Goal: Information Seeking & Learning: Learn about a topic

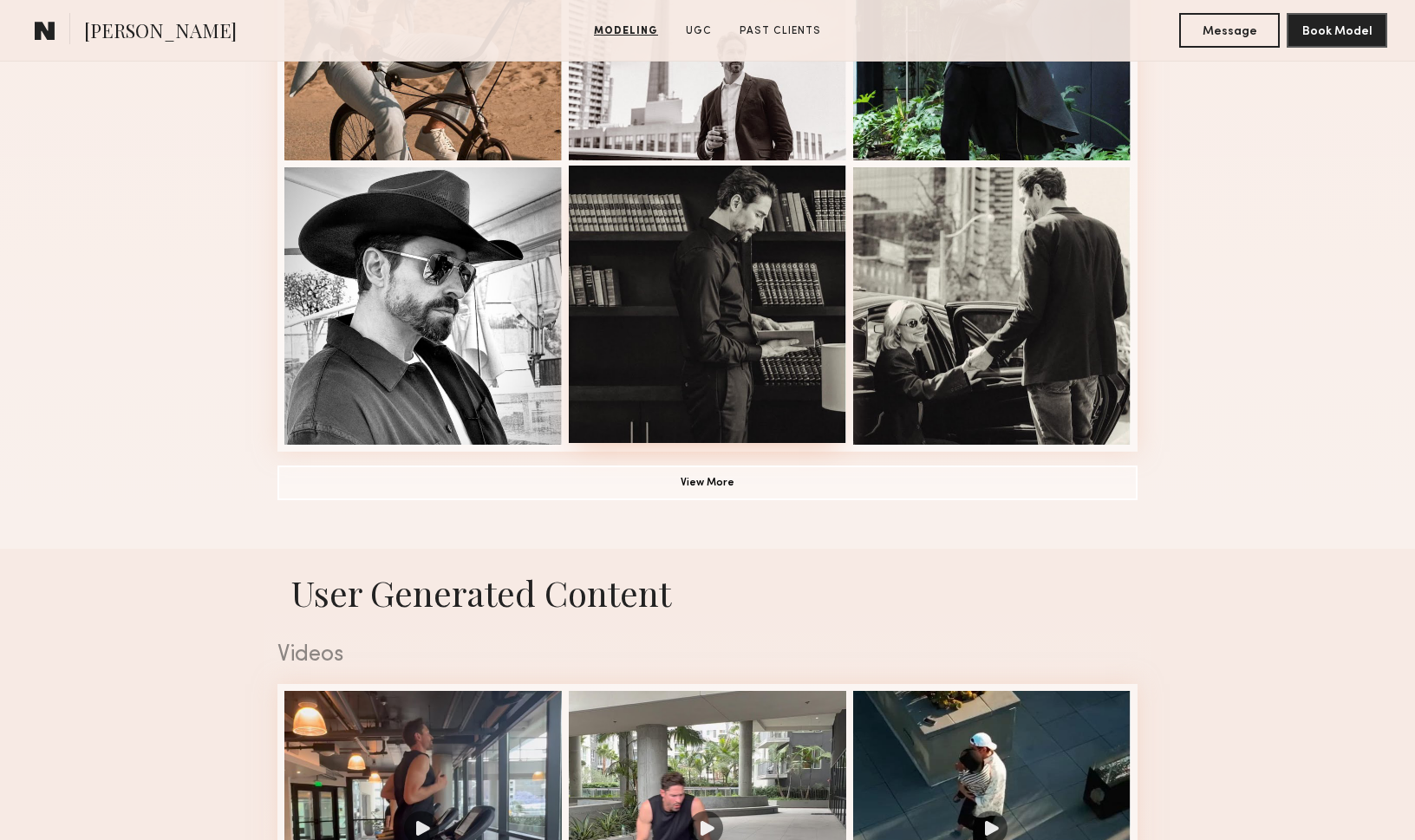
scroll to position [1413, 0]
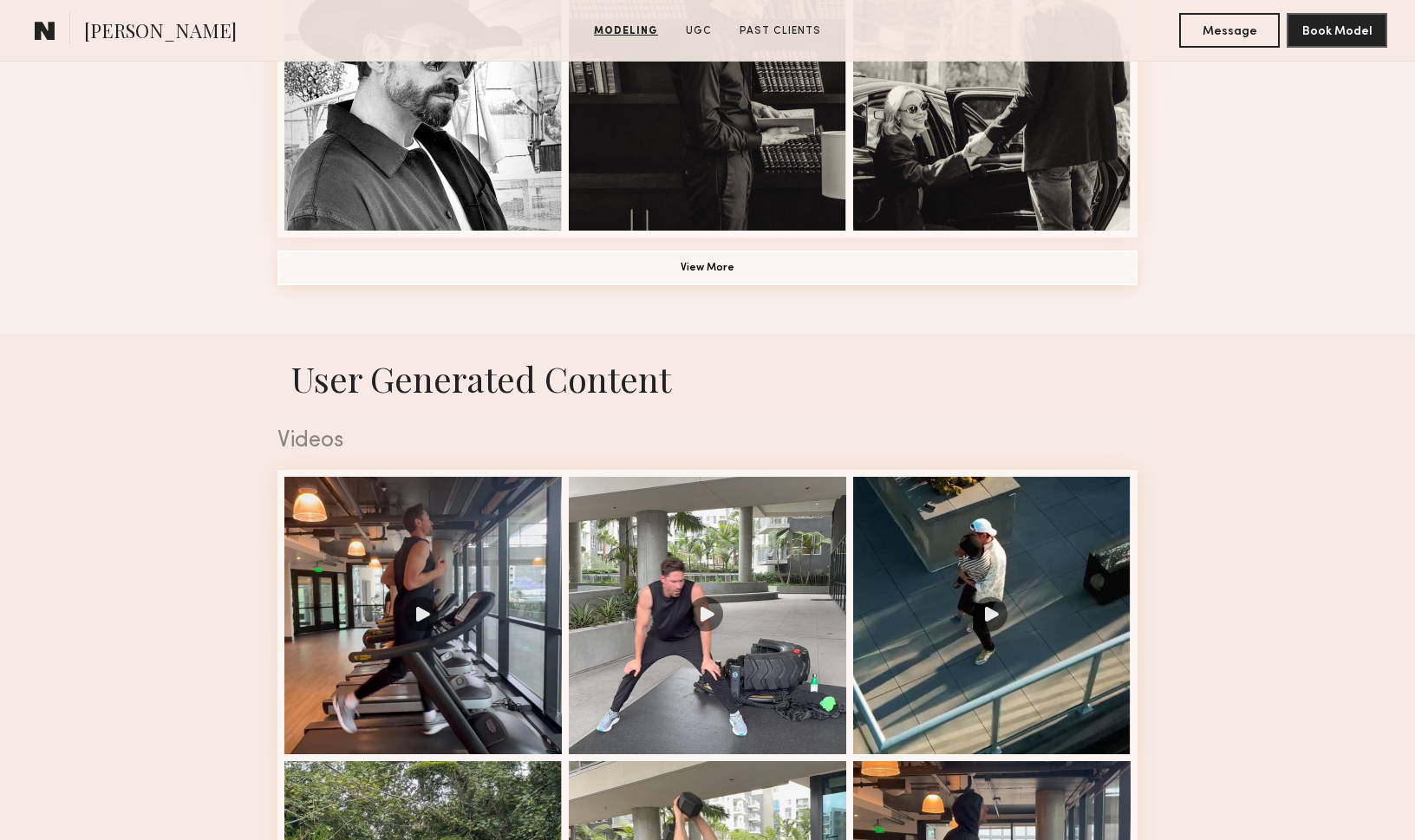
click at [625, 277] on button "View More" at bounding box center [707, 267] width 860 height 35
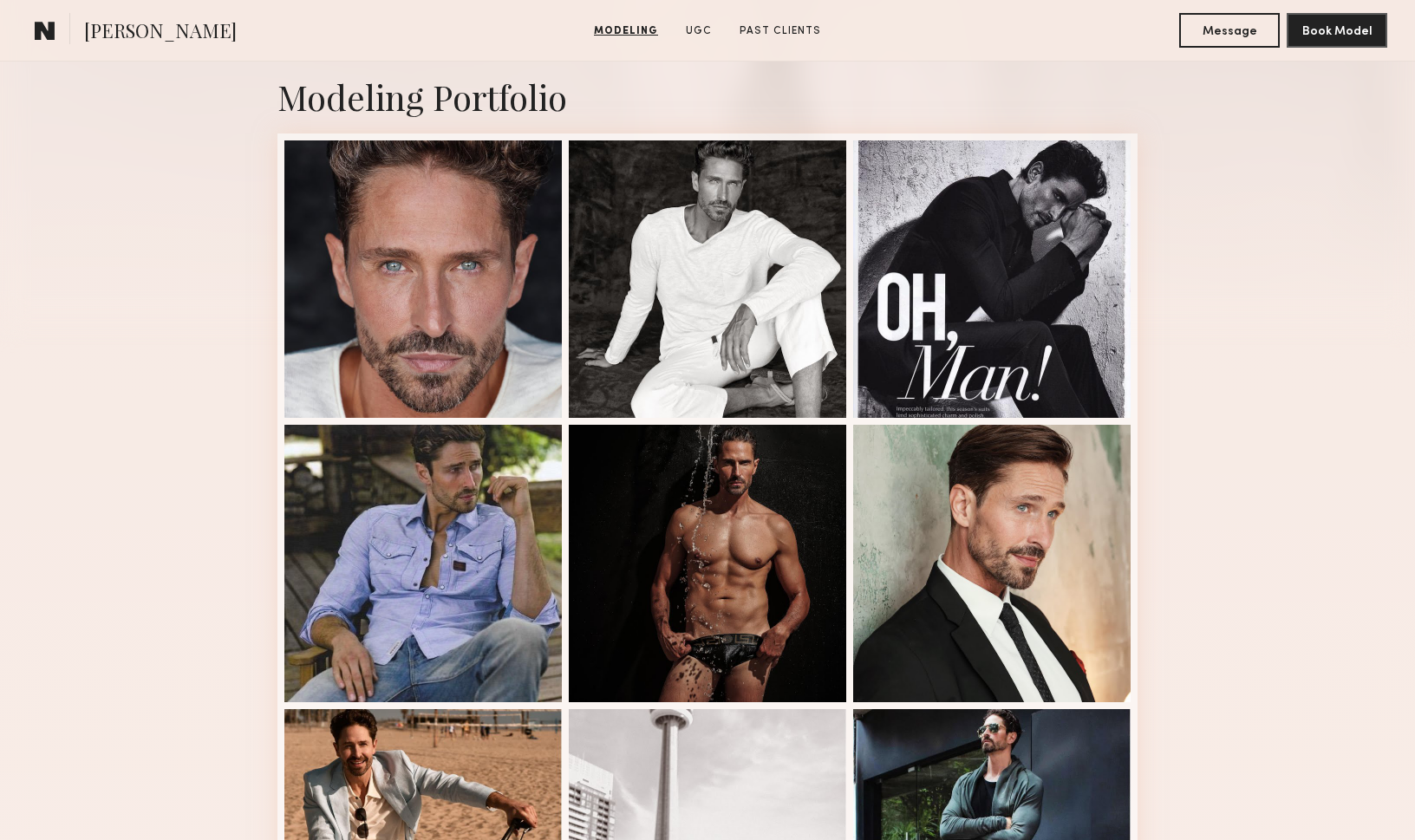
scroll to position [0, 0]
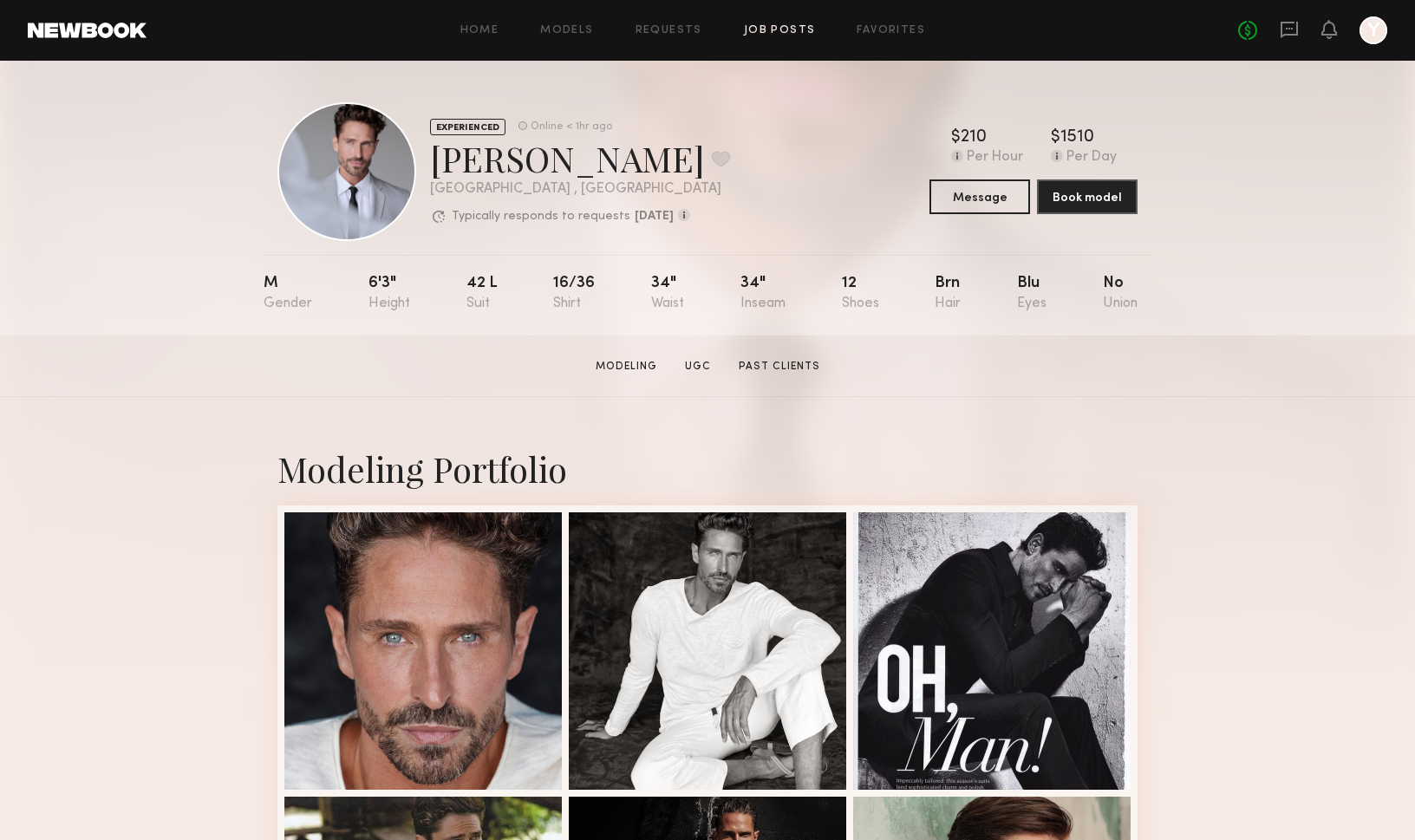
click at [753, 31] on link "Job Posts" at bounding box center [780, 30] width 72 height 11
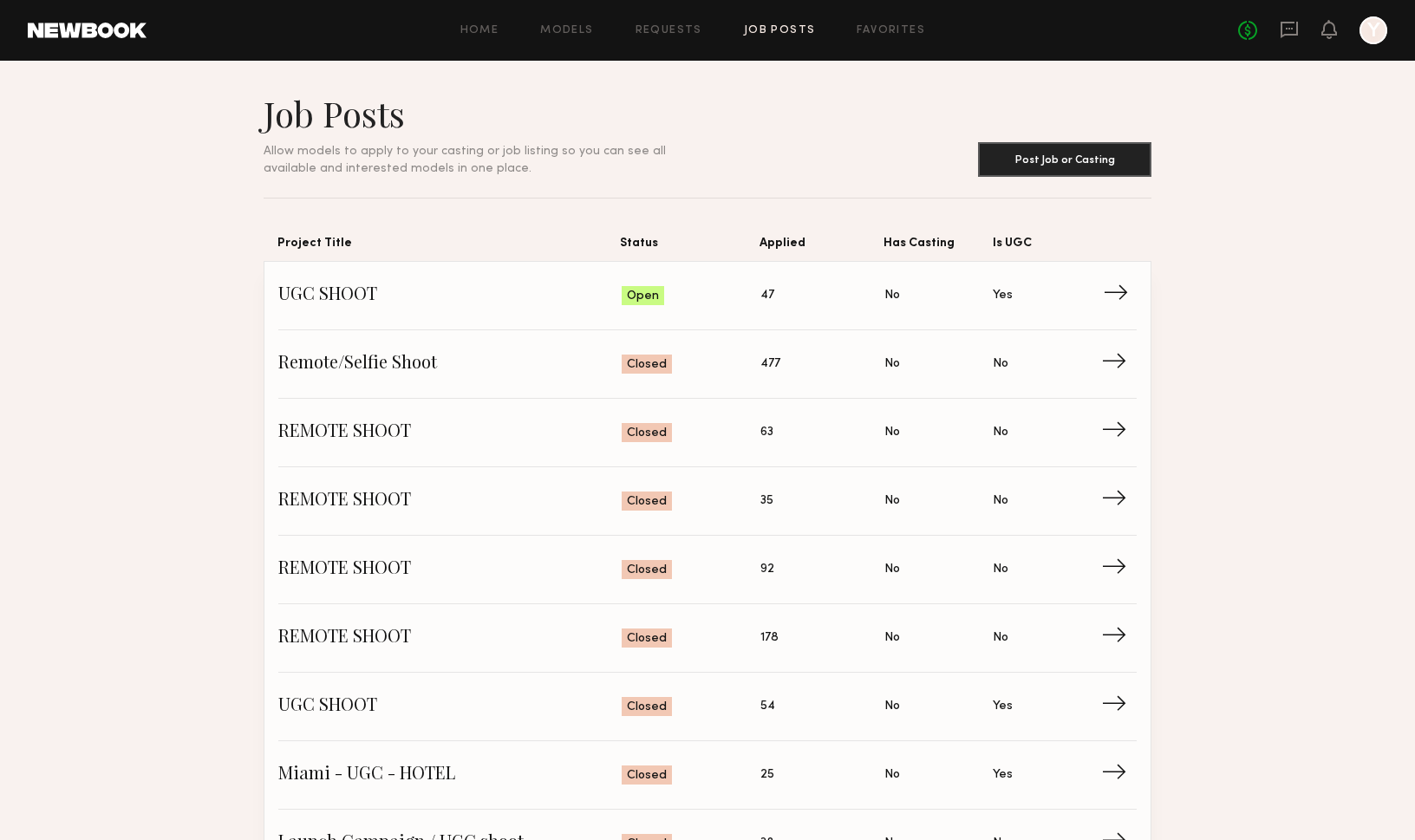
click at [332, 284] on link "UGC SHOOT Status: Open Applied: 47 Has Casting: No Is UGC: Yes →" at bounding box center [708, 295] width 859 height 68
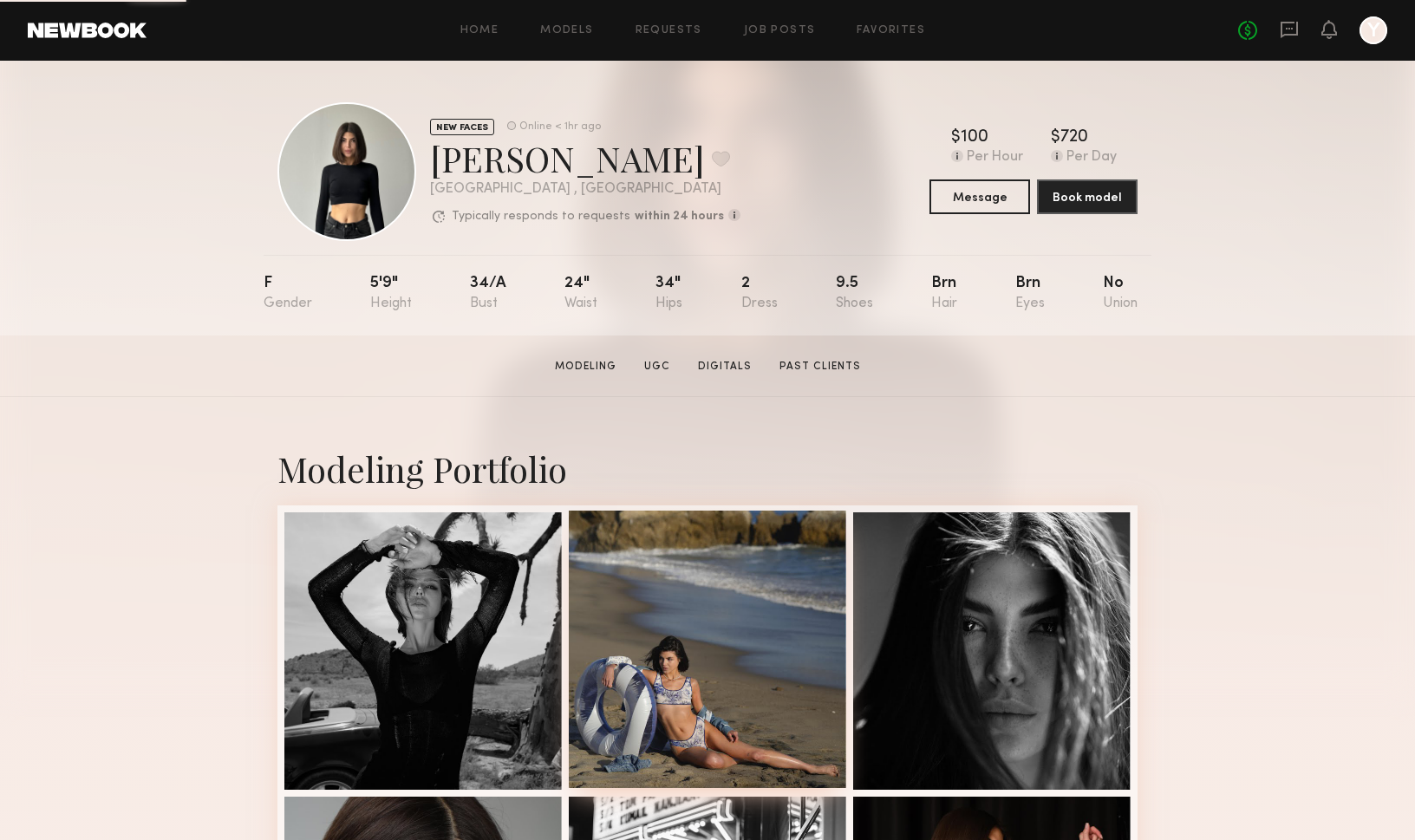
scroll to position [252, 0]
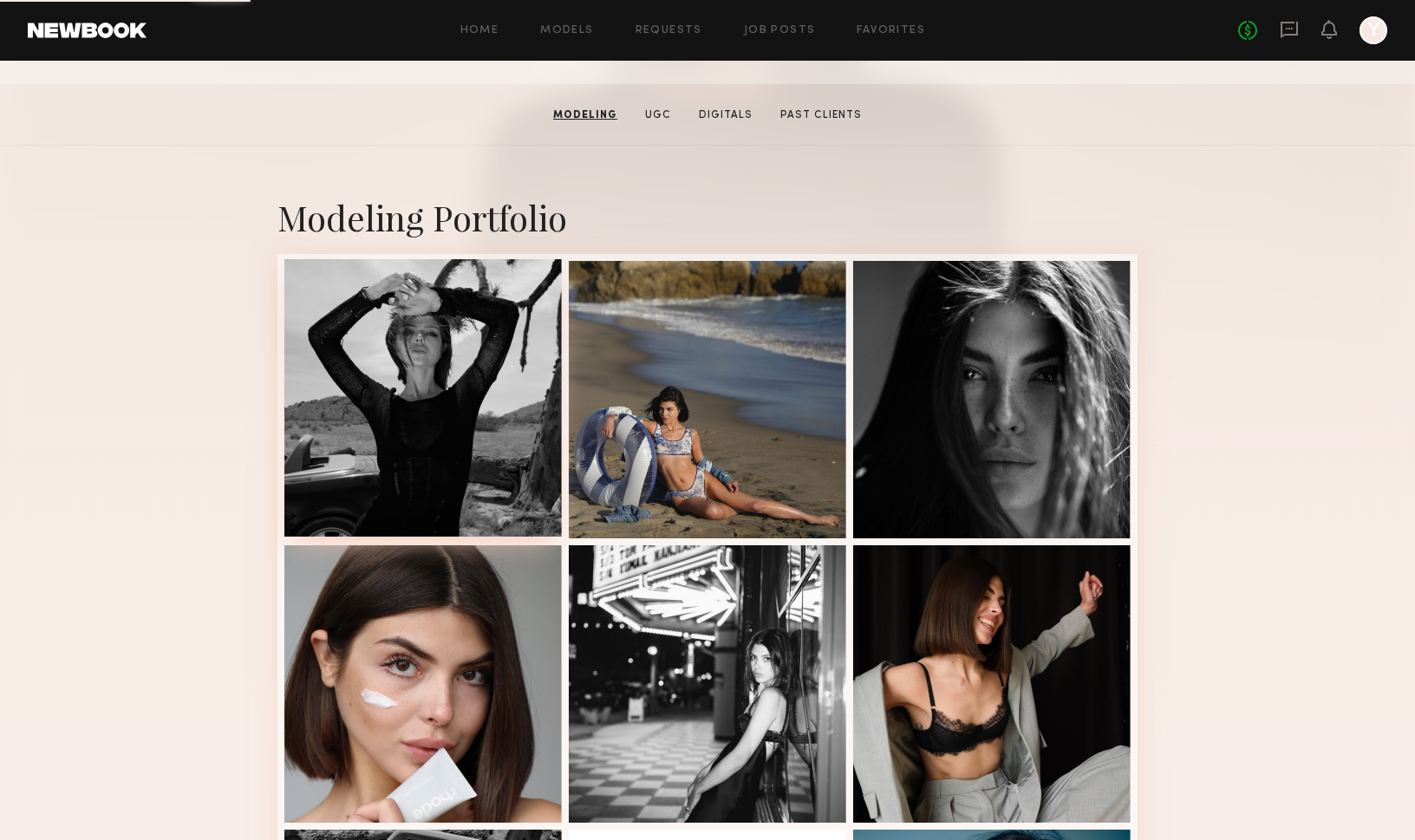
click at [470, 431] on div at bounding box center [423, 398] width 277 height 277
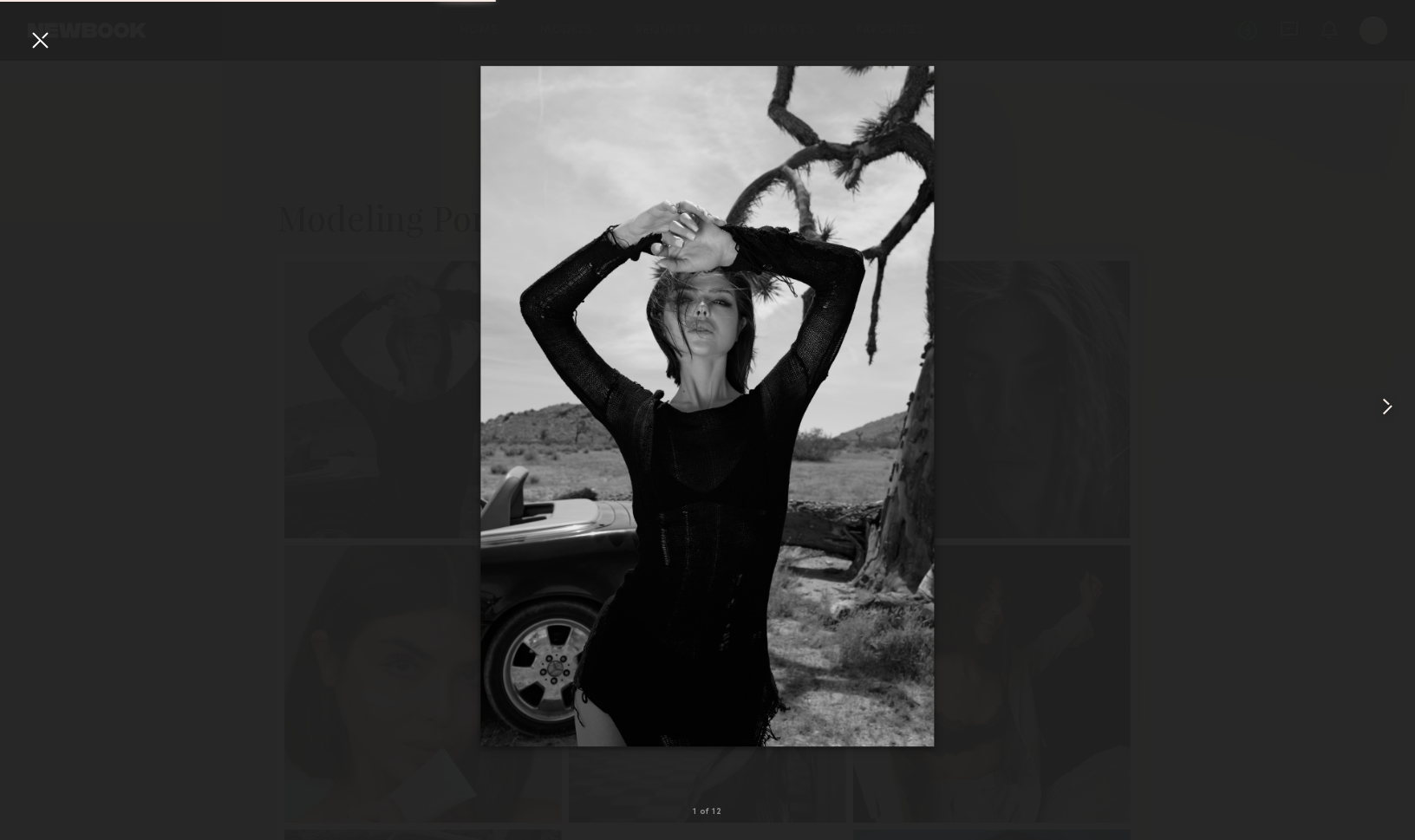
click at [1378, 403] on common-icon at bounding box center [1387, 407] width 28 height 28
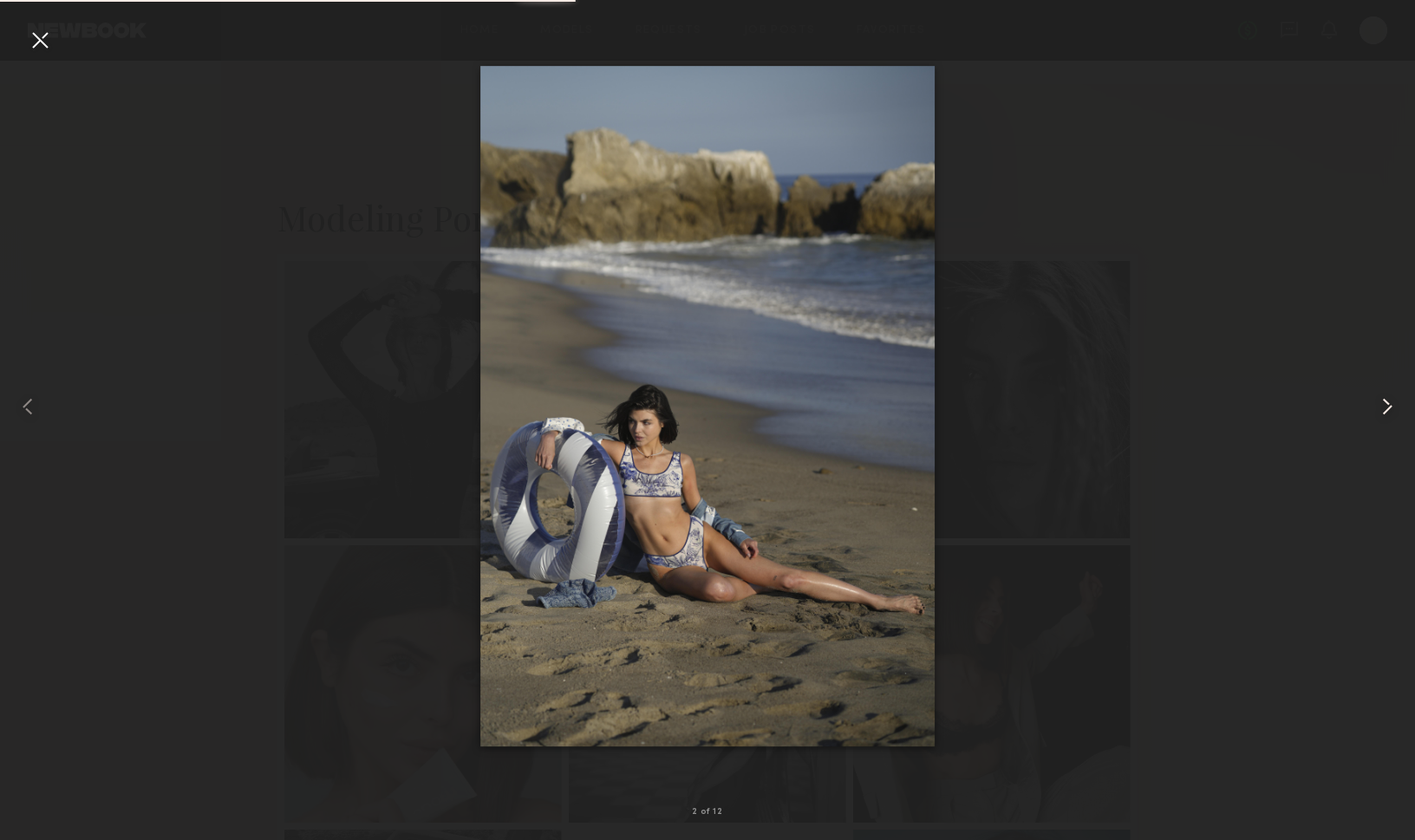
click at [1378, 403] on common-icon at bounding box center [1387, 407] width 28 height 28
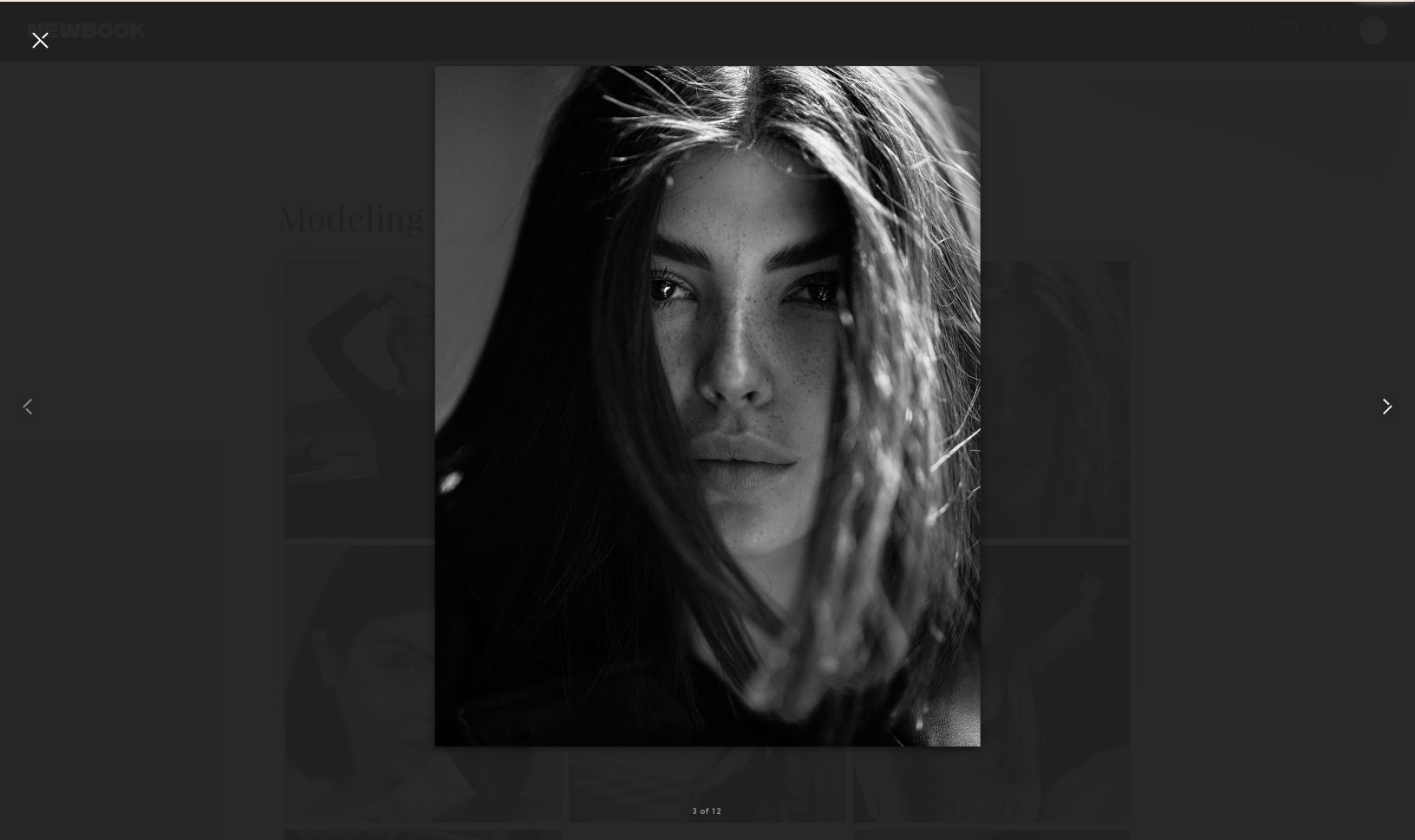
click at [1378, 403] on common-icon at bounding box center [1387, 407] width 28 height 28
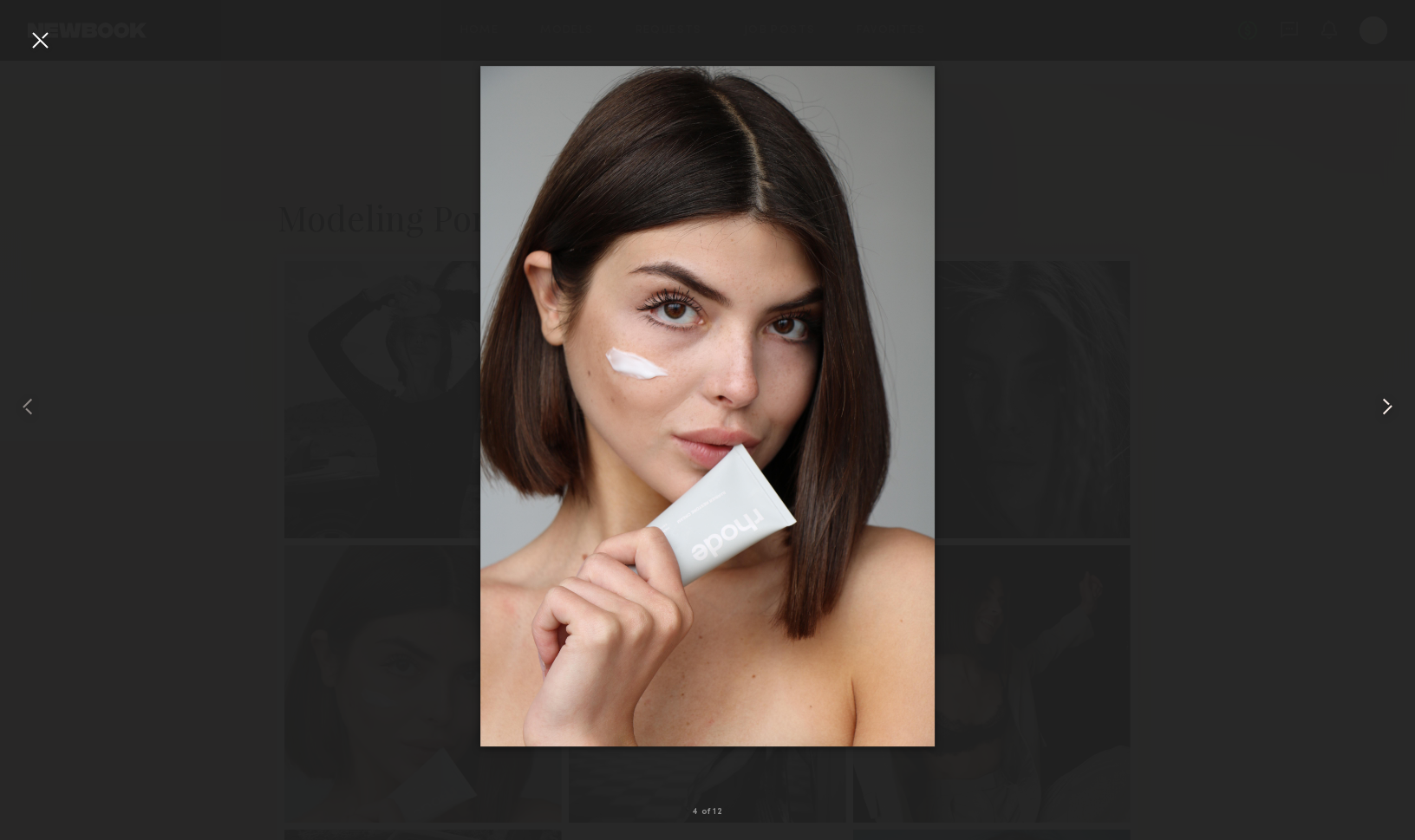
click at [1378, 403] on common-icon at bounding box center [1387, 407] width 28 height 28
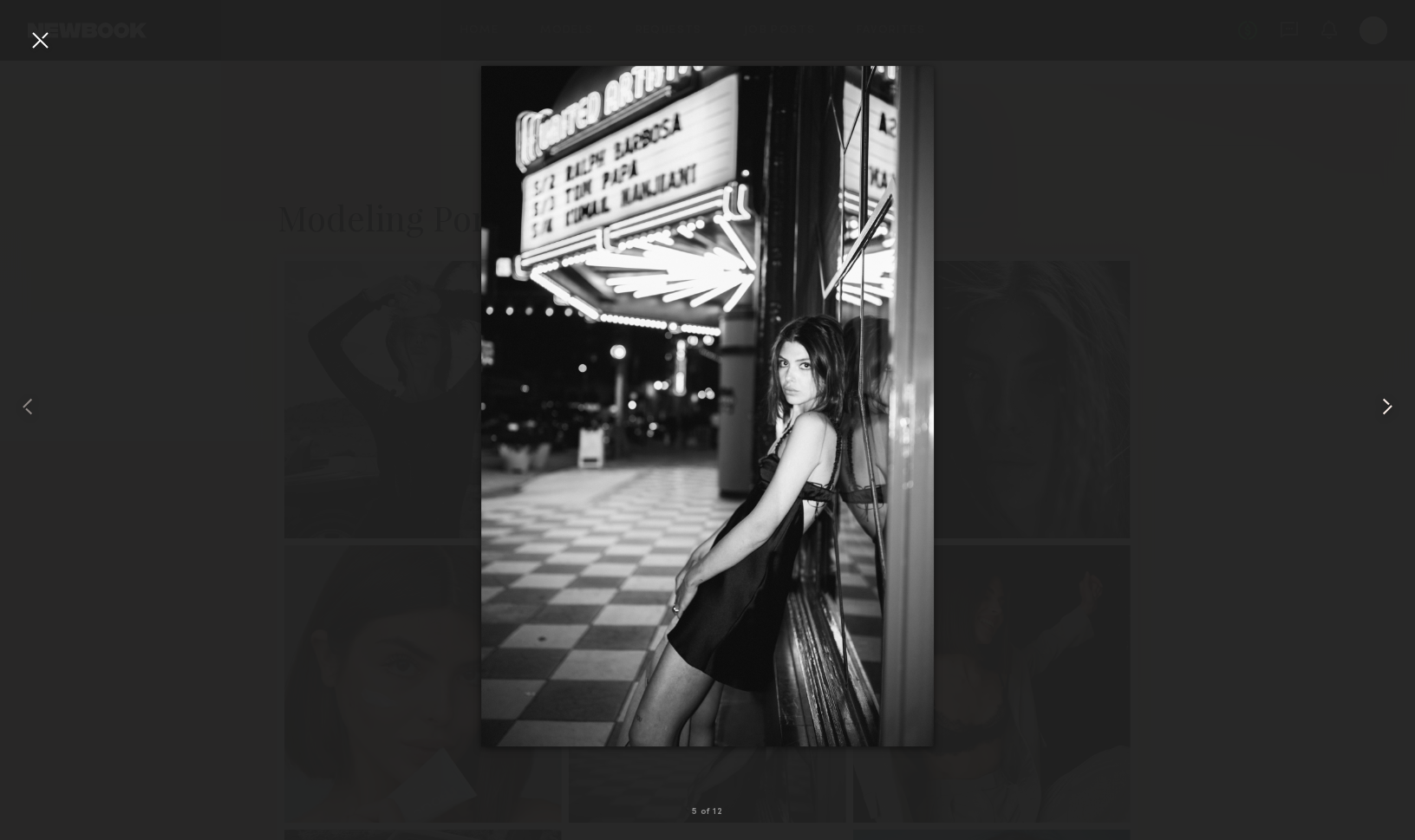
click at [1378, 403] on common-icon at bounding box center [1387, 407] width 28 height 28
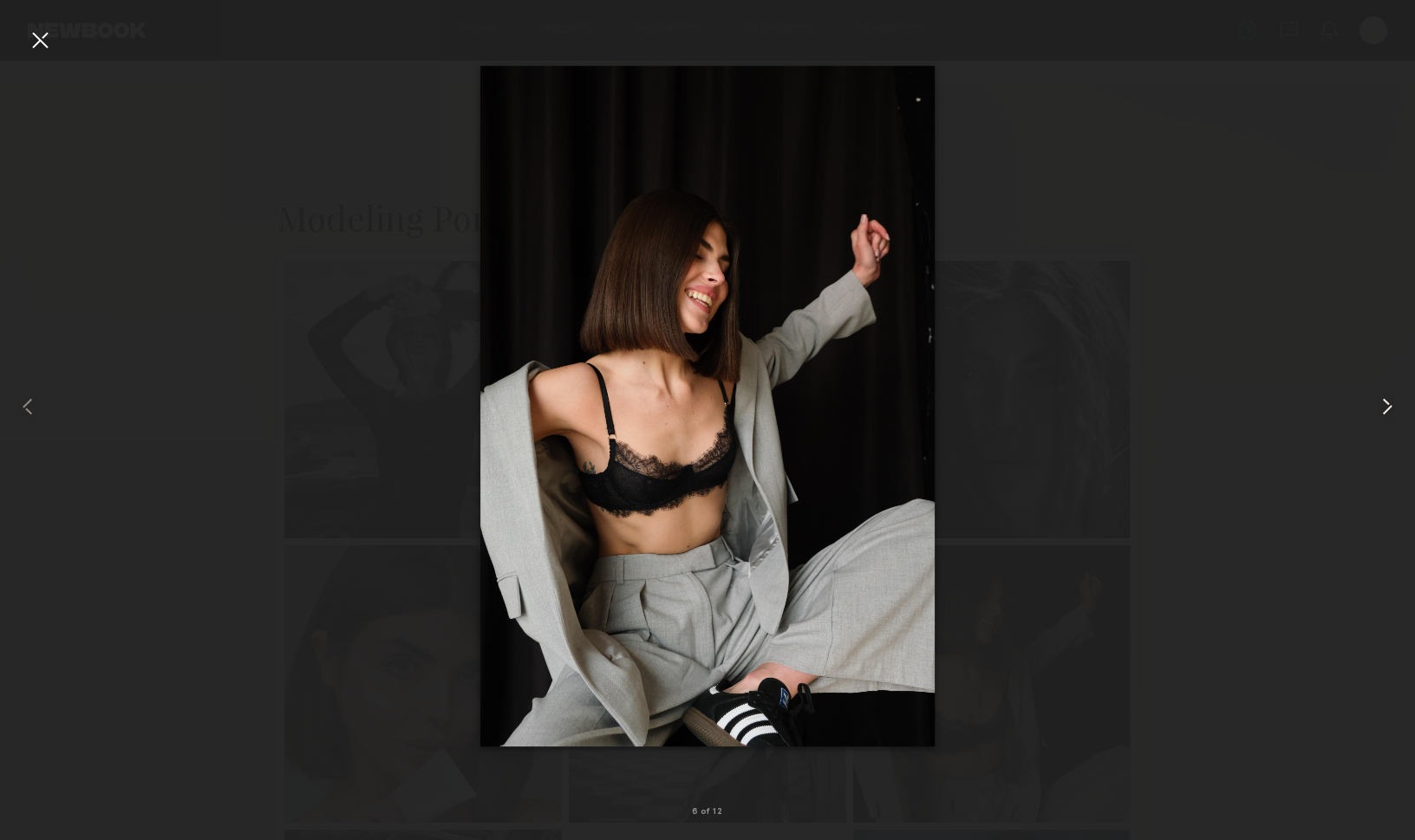
click at [1378, 403] on common-icon at bounding box center [1387, 407] width 28 height 28
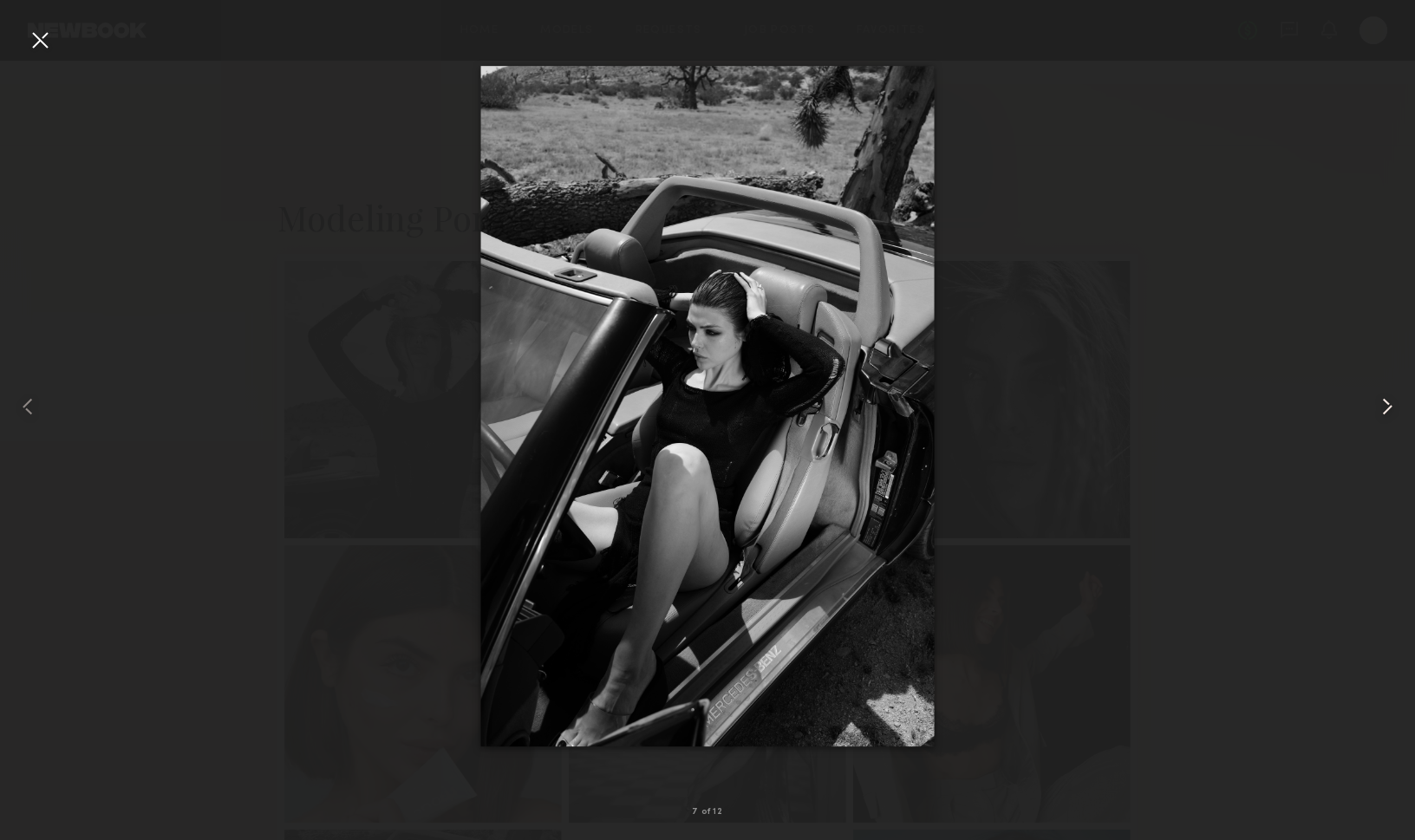
click at [1378, 403] on common-icon at bounding box center [1387, 407] width 28 height 28
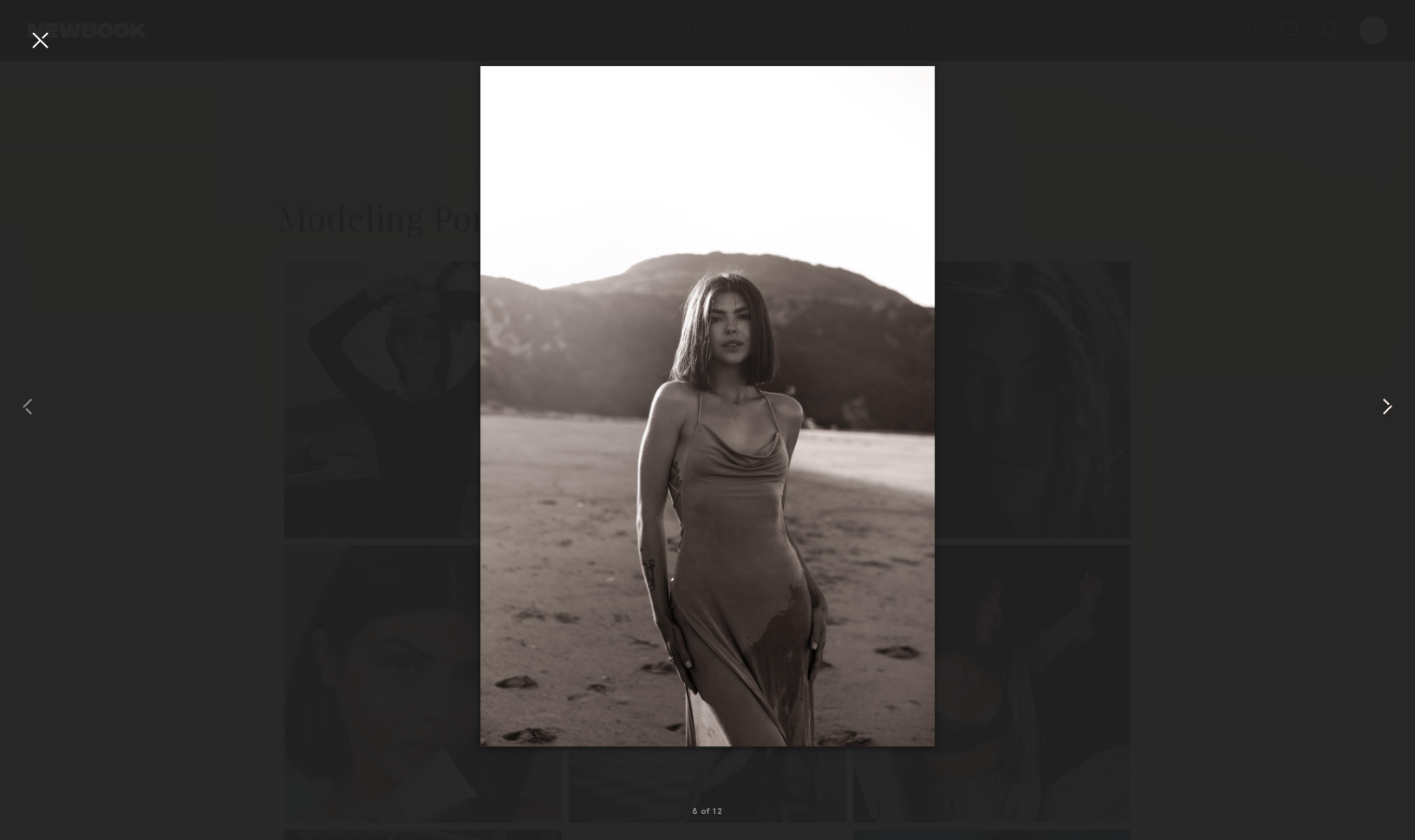
click at [1378, 403] on common-icon at bounding box center [1387, 407] width 28 height 28
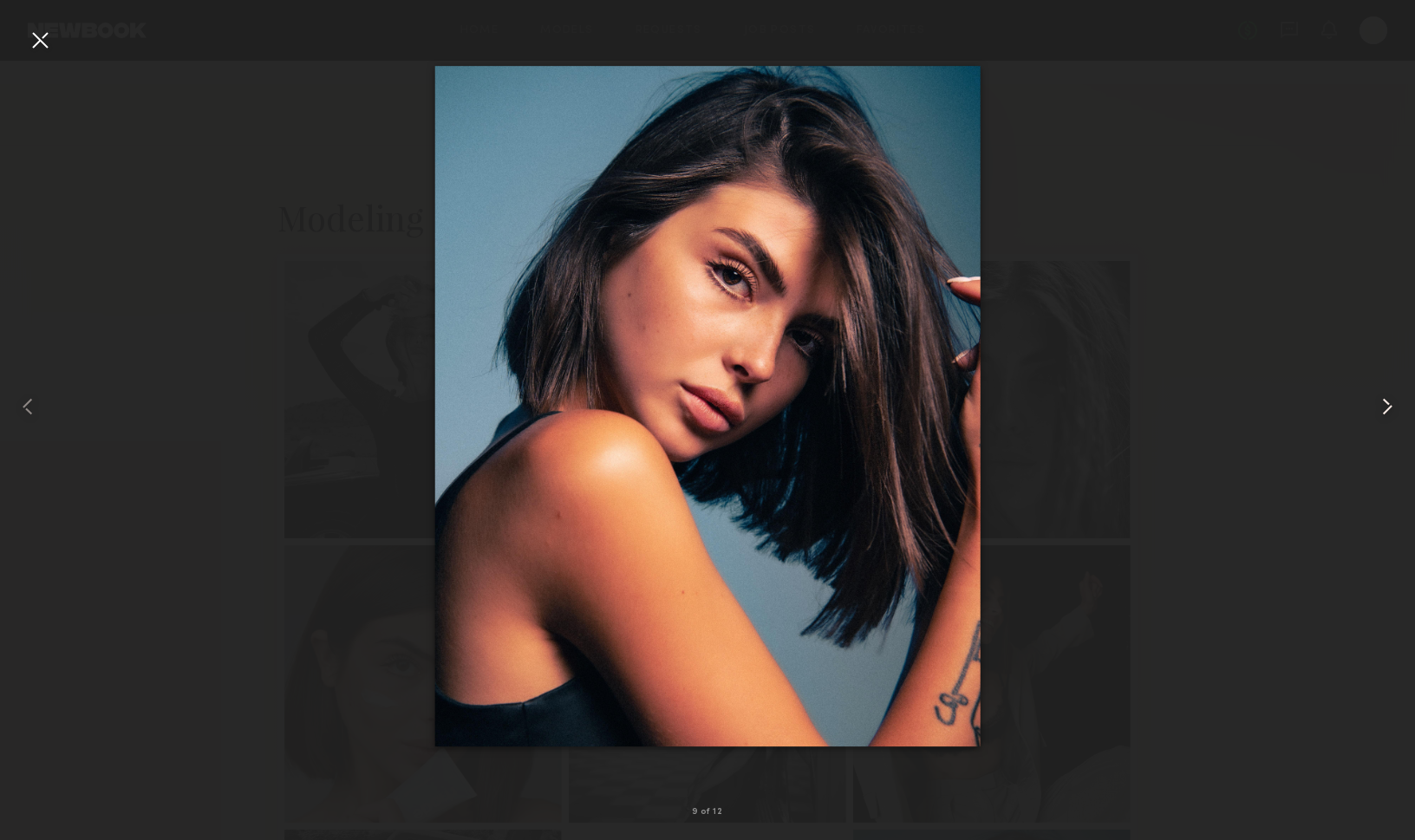
click at [1378, 403] on common-icon at bounding box center [1387, 407] width 28 height 28
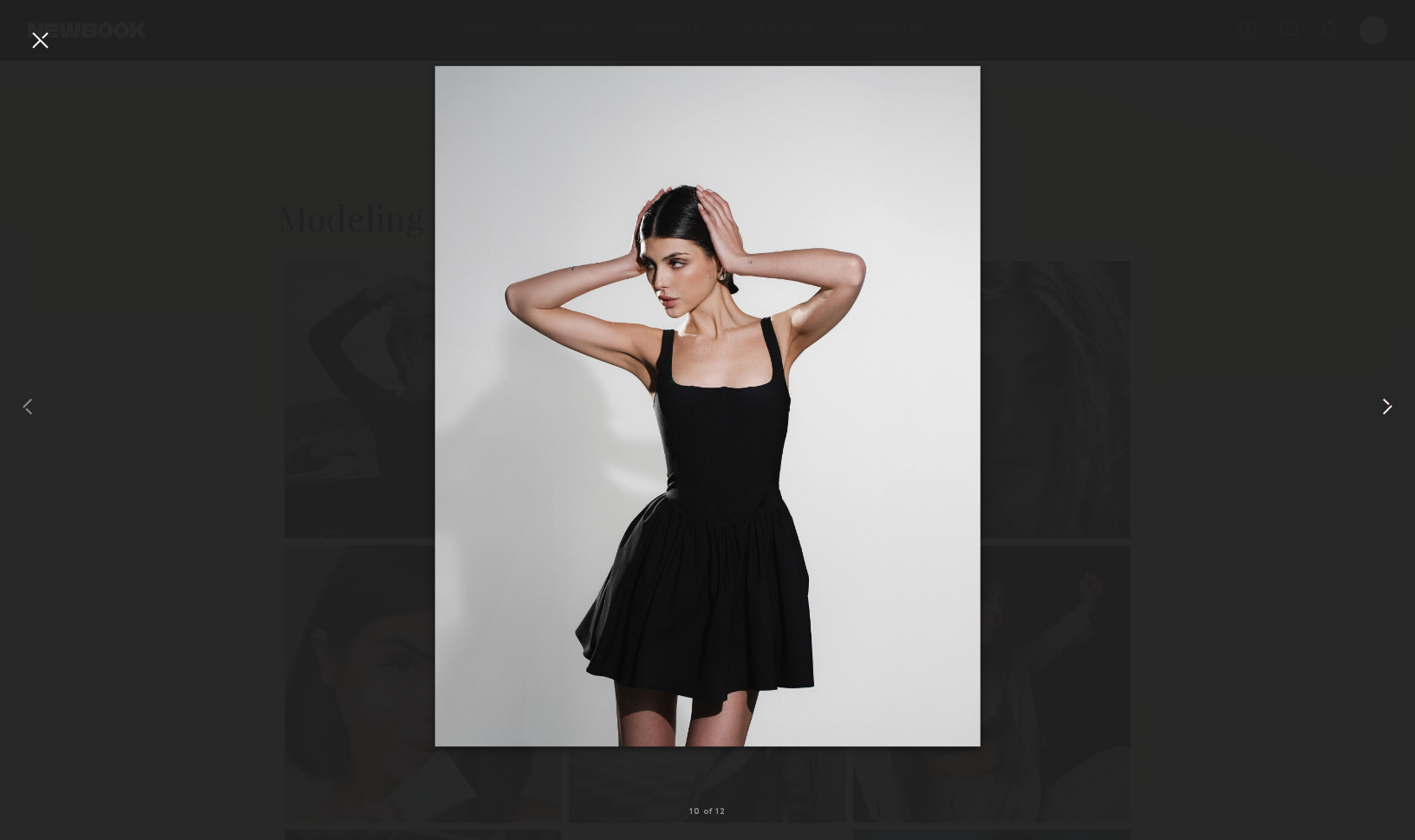
click at [1378, 403] on common-icon at bounding box center [1387, 407] width 28 height 28
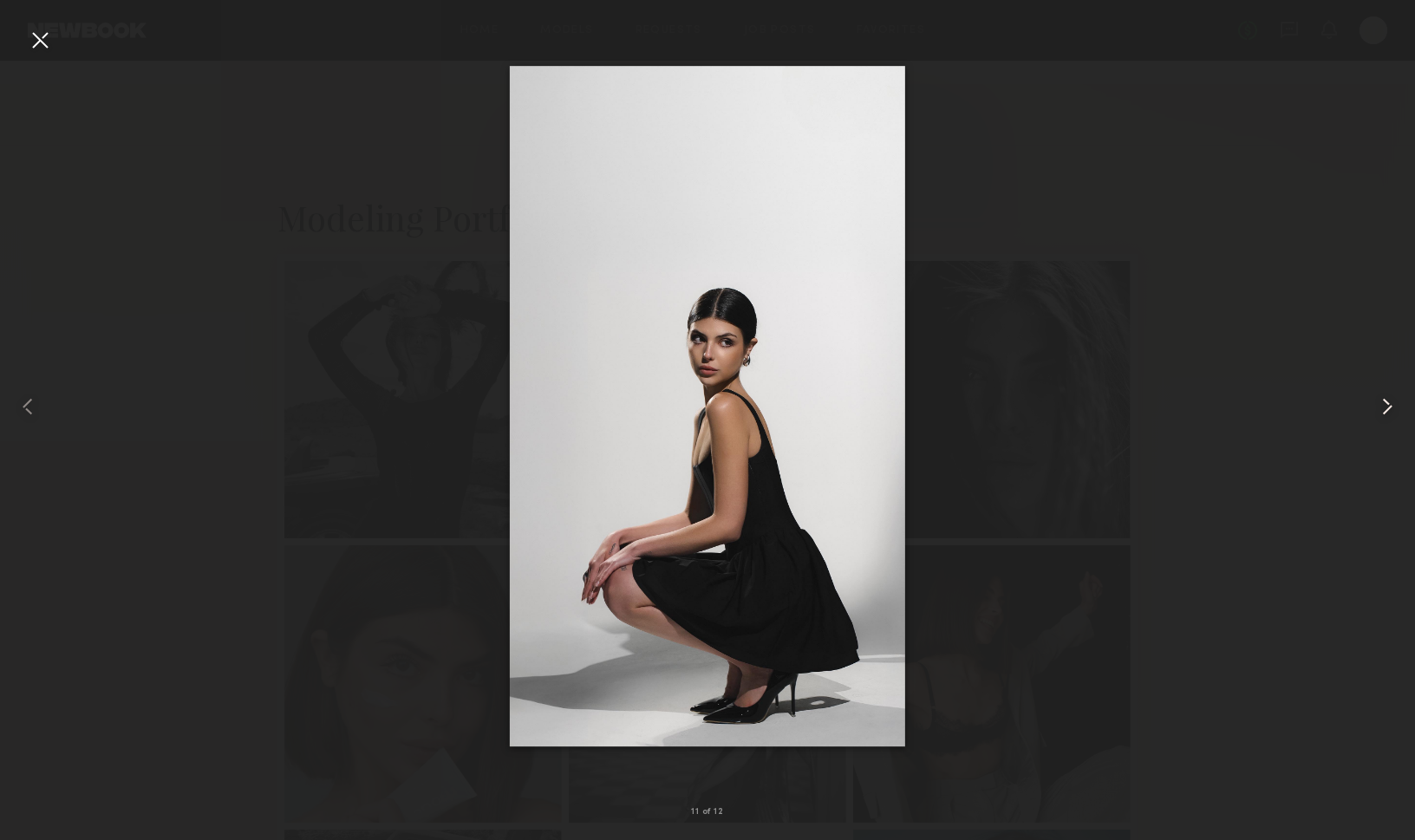
click at [1378, 403] on common-icon at bounding box center [1387, 407] width 28 height 28
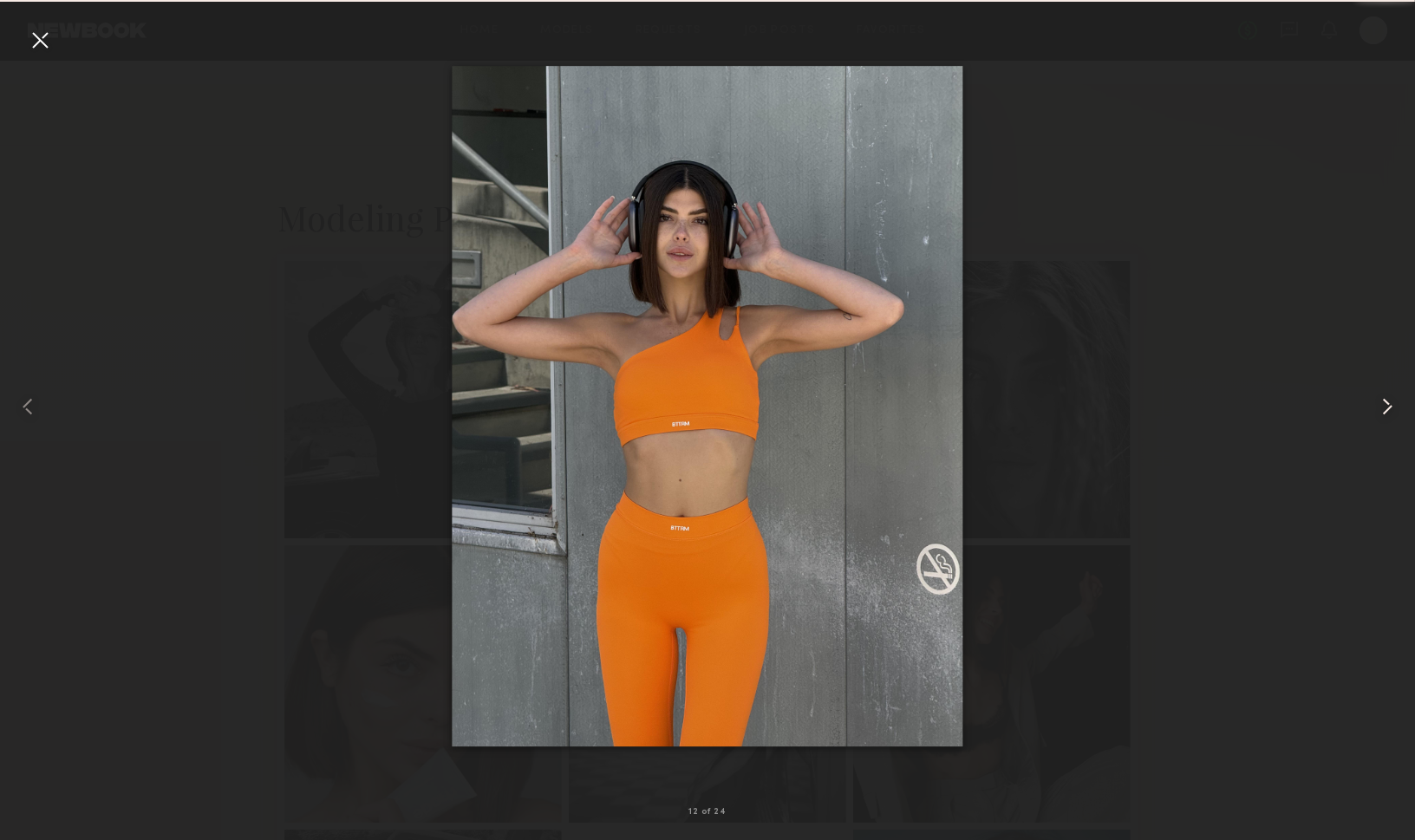
click at [1378, 403] on common-icon at bounding box center [1387, 407] width 28 height 28
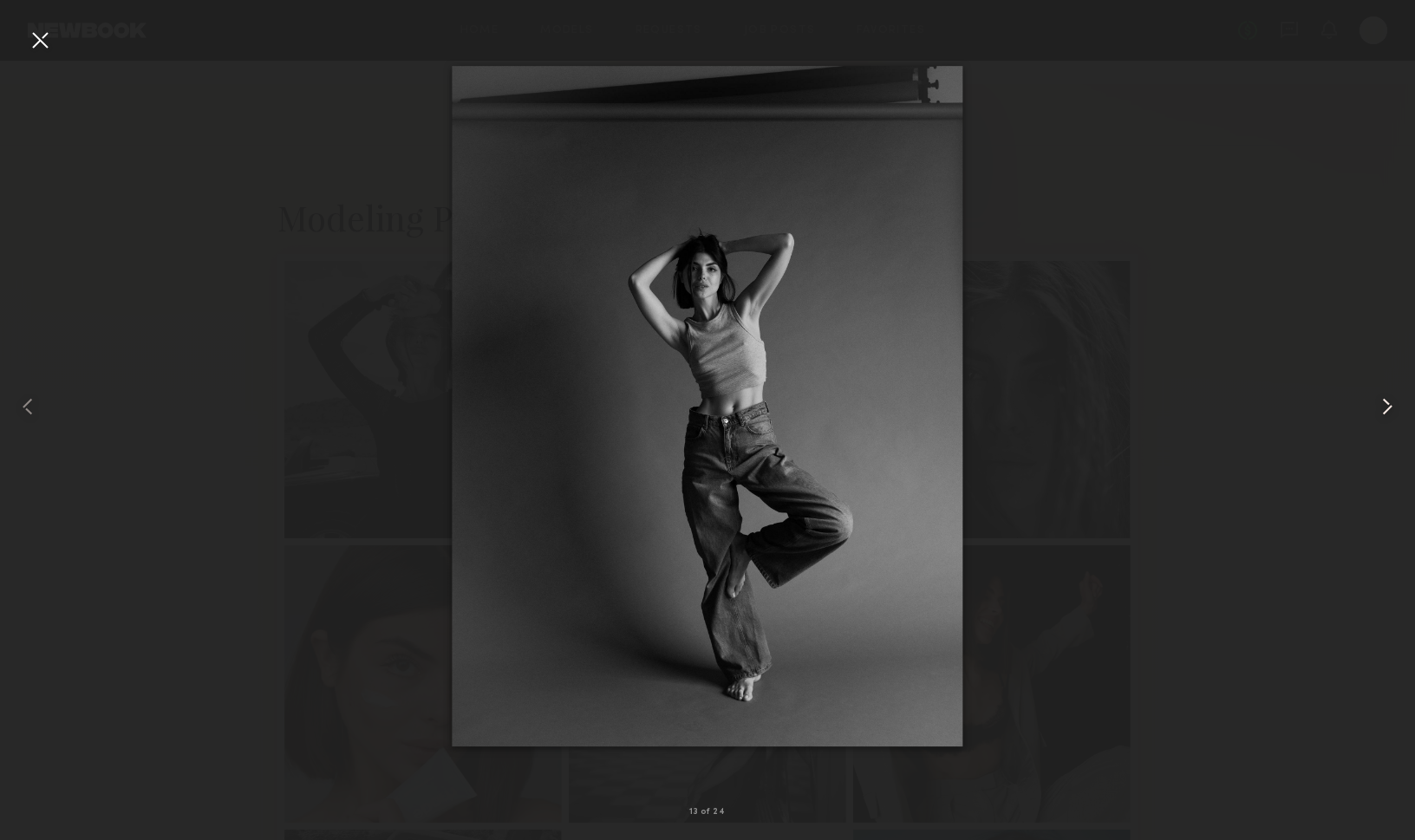
click at [1377, 403] on common-icon at bounding box center [1387, 407] width 28 height 28
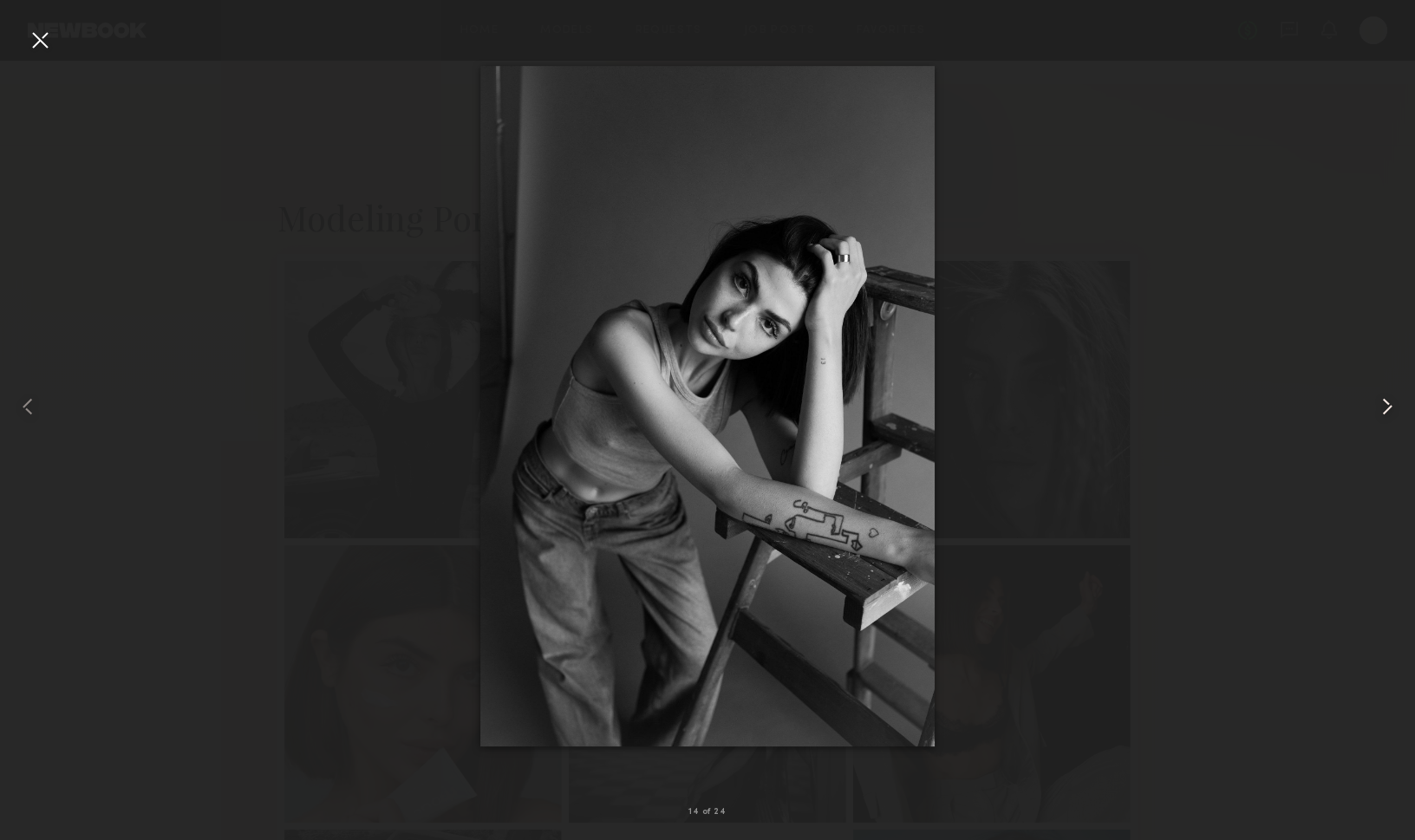
click at [1377, 403] on common-icon at bounding box center [1387, 407] width 28 height 28
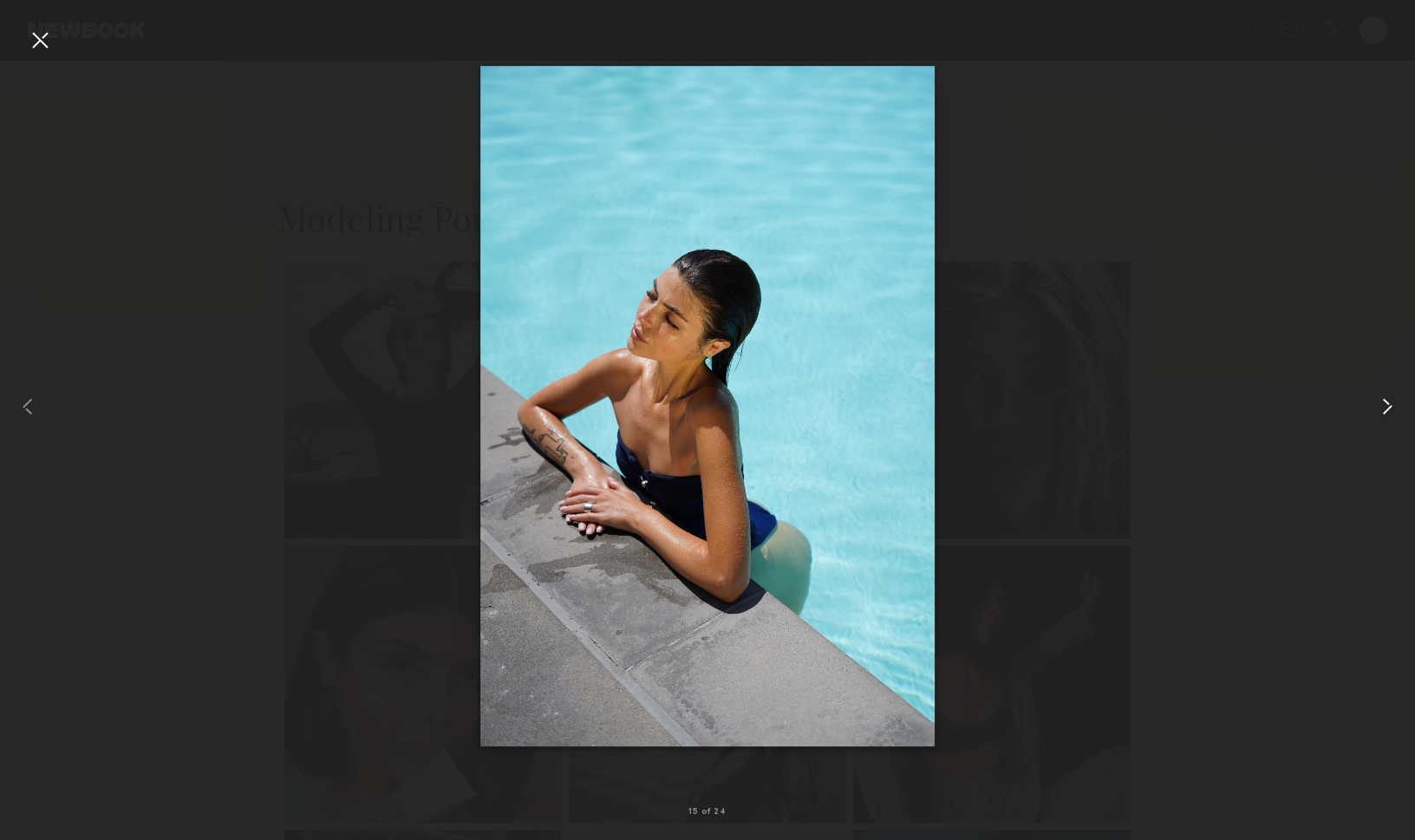
click at [1377, 403] on common-icon at bounding box center [1387, 407] width 28 height 28
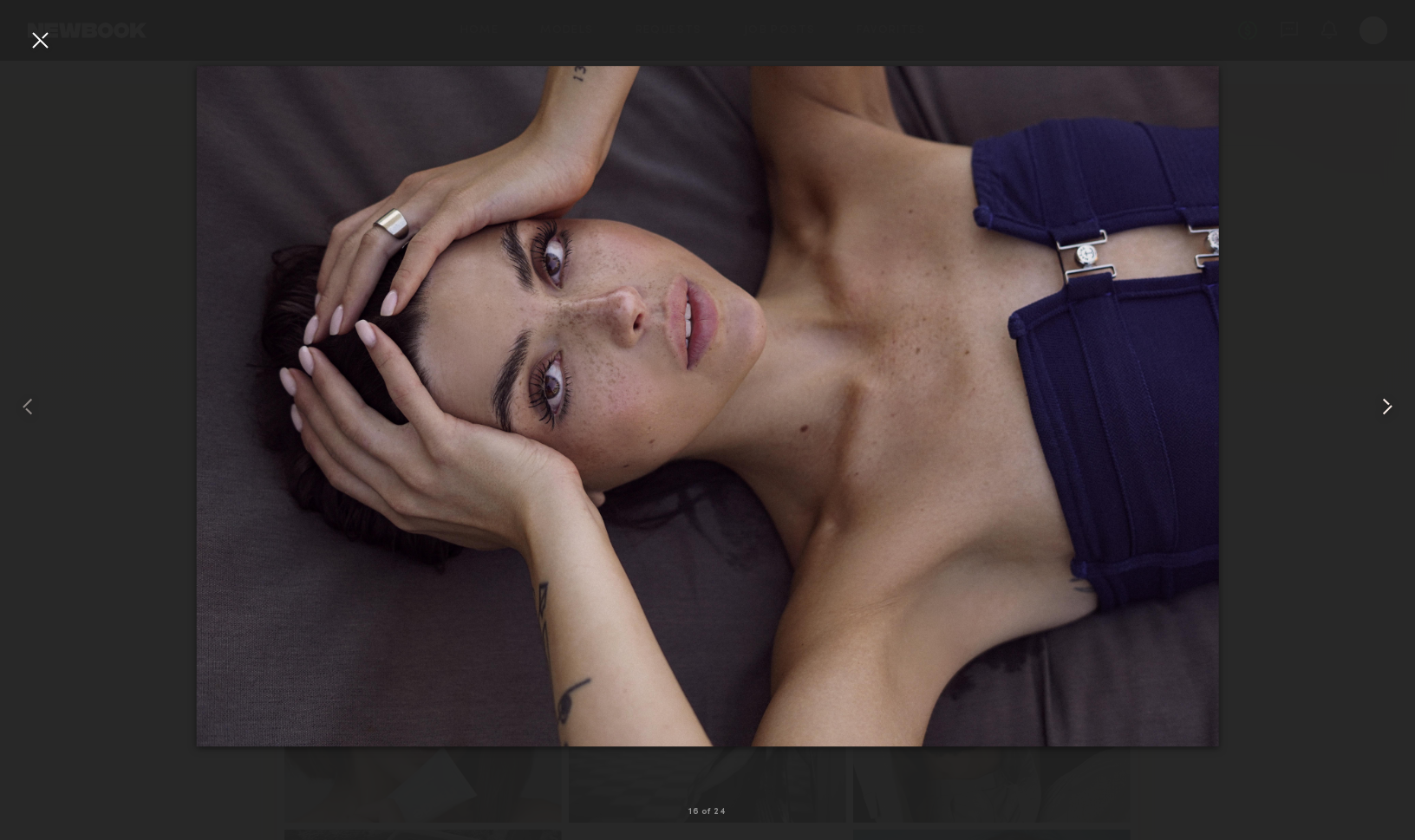
click at [1377, 403] on common-icon at bounding box center [1387, 407] width 28 height 28
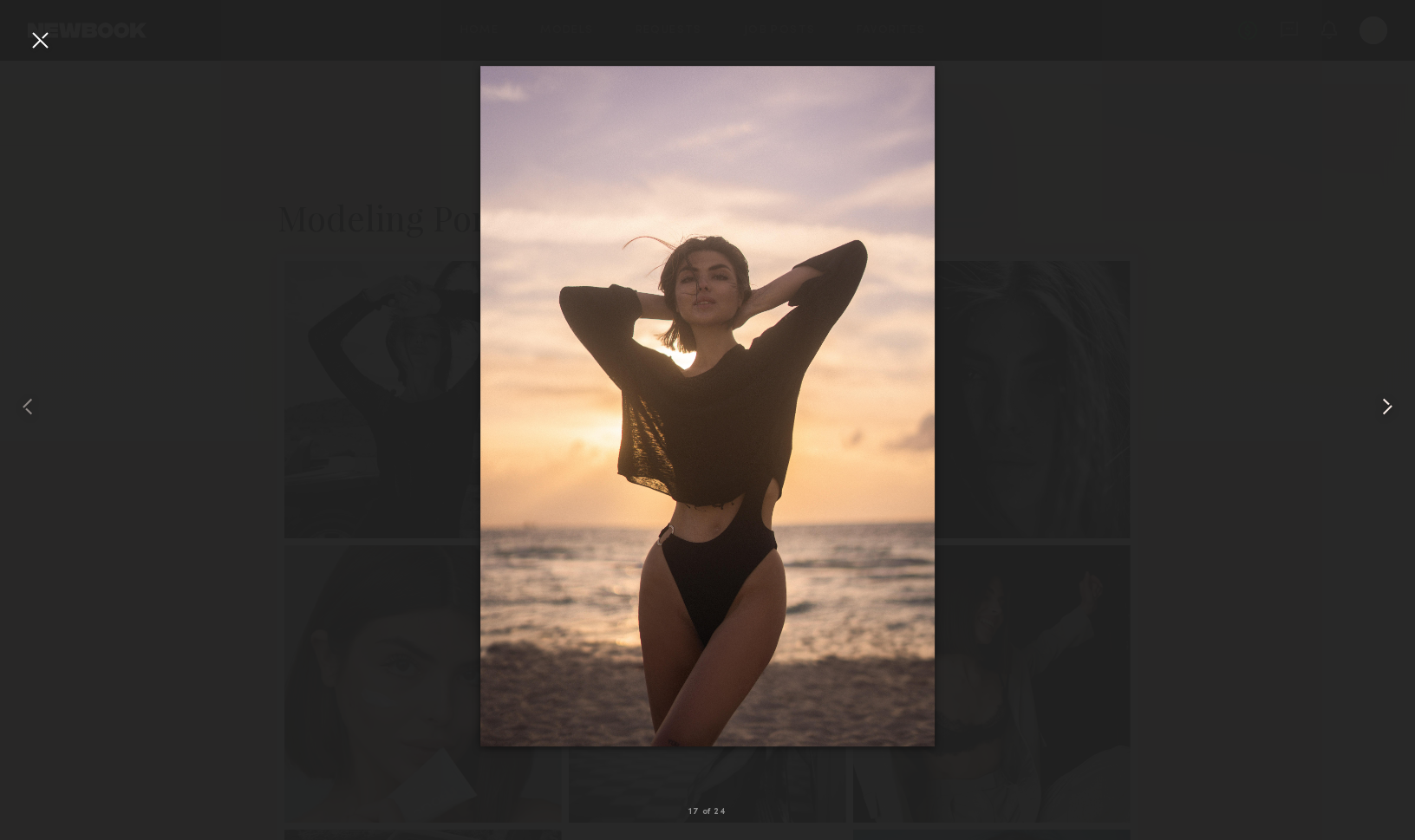
click at [1377, 403] on common-icon at bounding box center [1387, 407] width 28 height 28
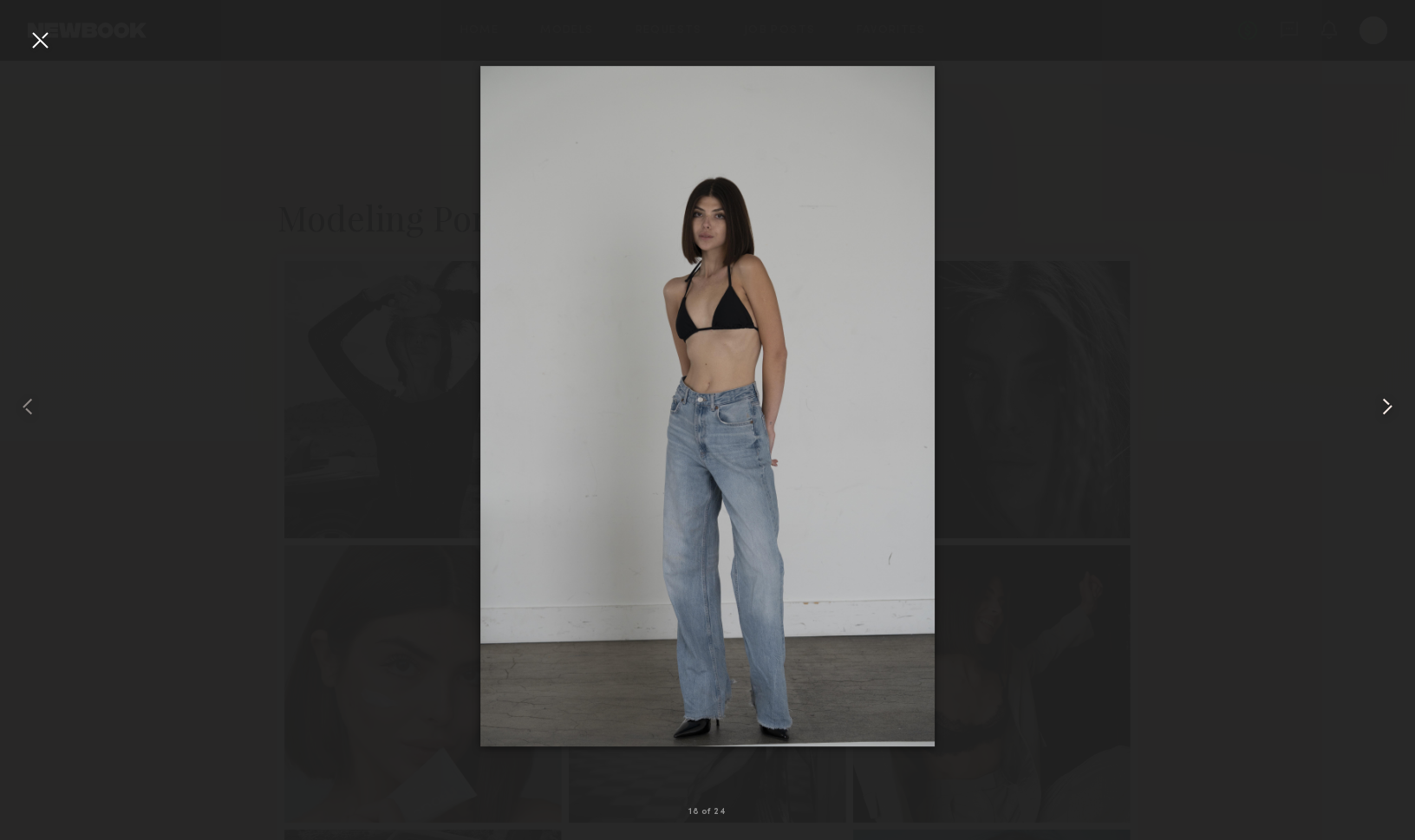
click at [1377, 403] on common-icon at bounding box center [1387, 407] width 28 height 28
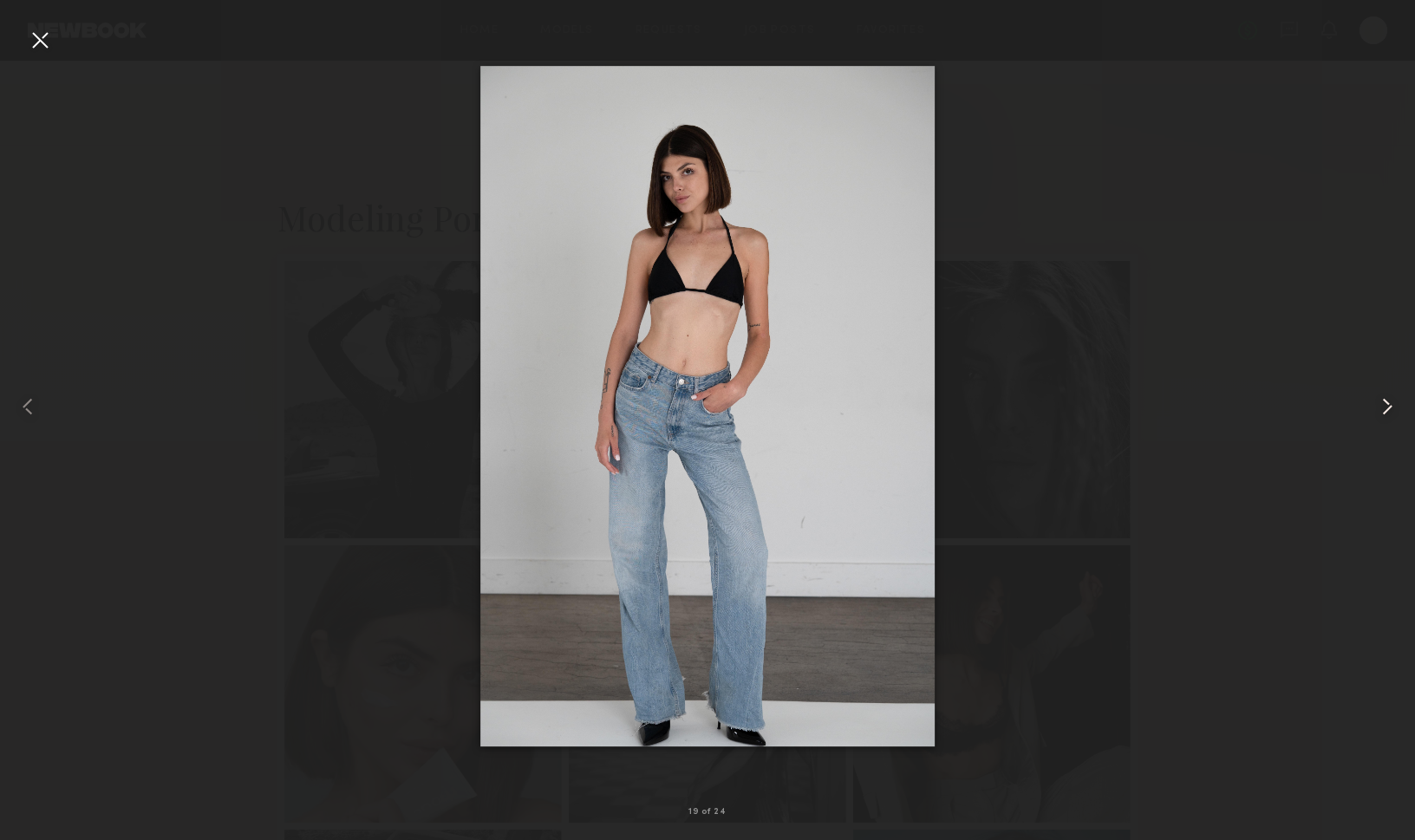
click at [1377, 403] on common-icon at bounding box center [1387, 407] width 28 height 28
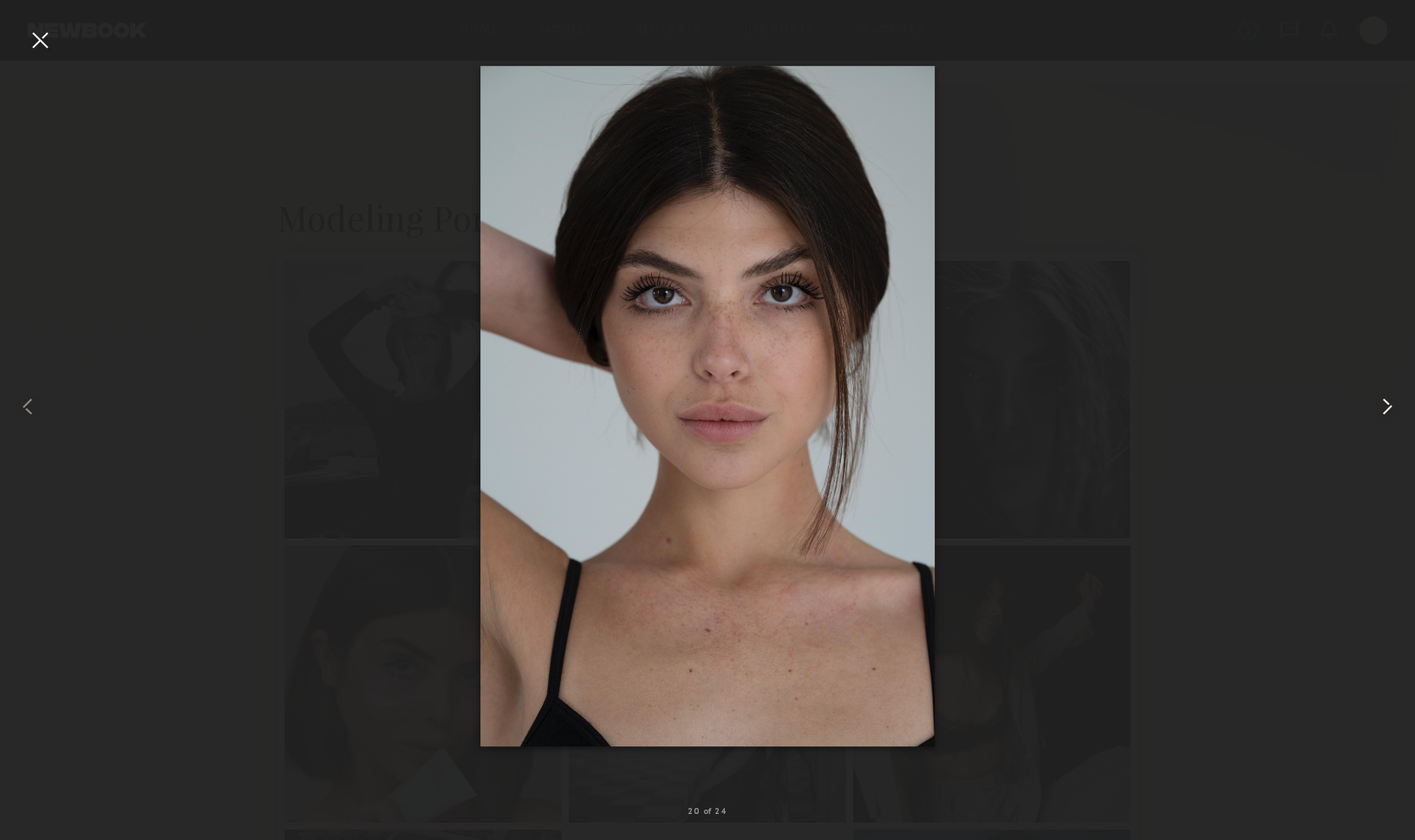
click at [1376, 401] on common-icon at bounding box center [1387, 407] width 28 height 28
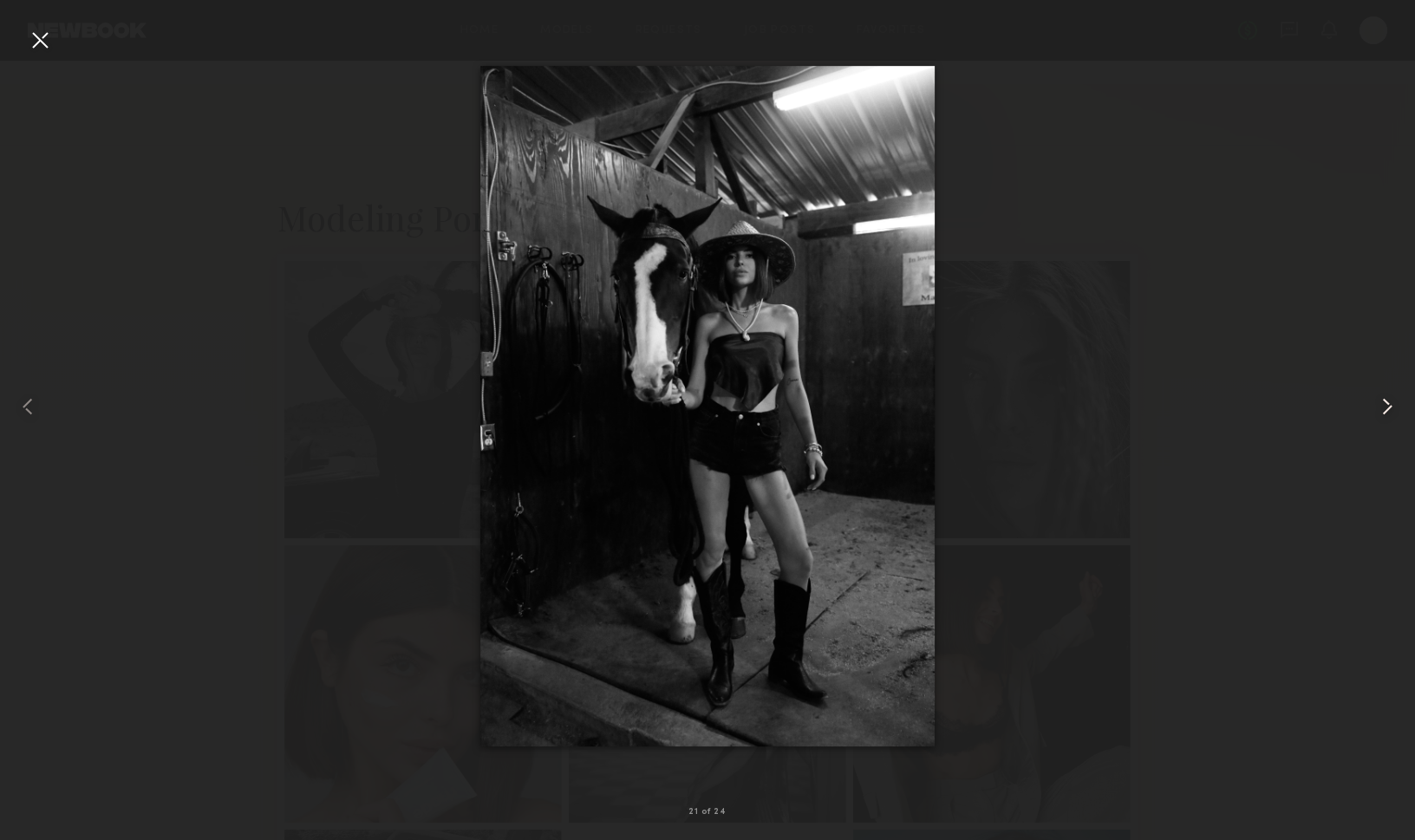
click at [1376, 401] on common-icon at bounding box center [1387, 407] width 28 height 28
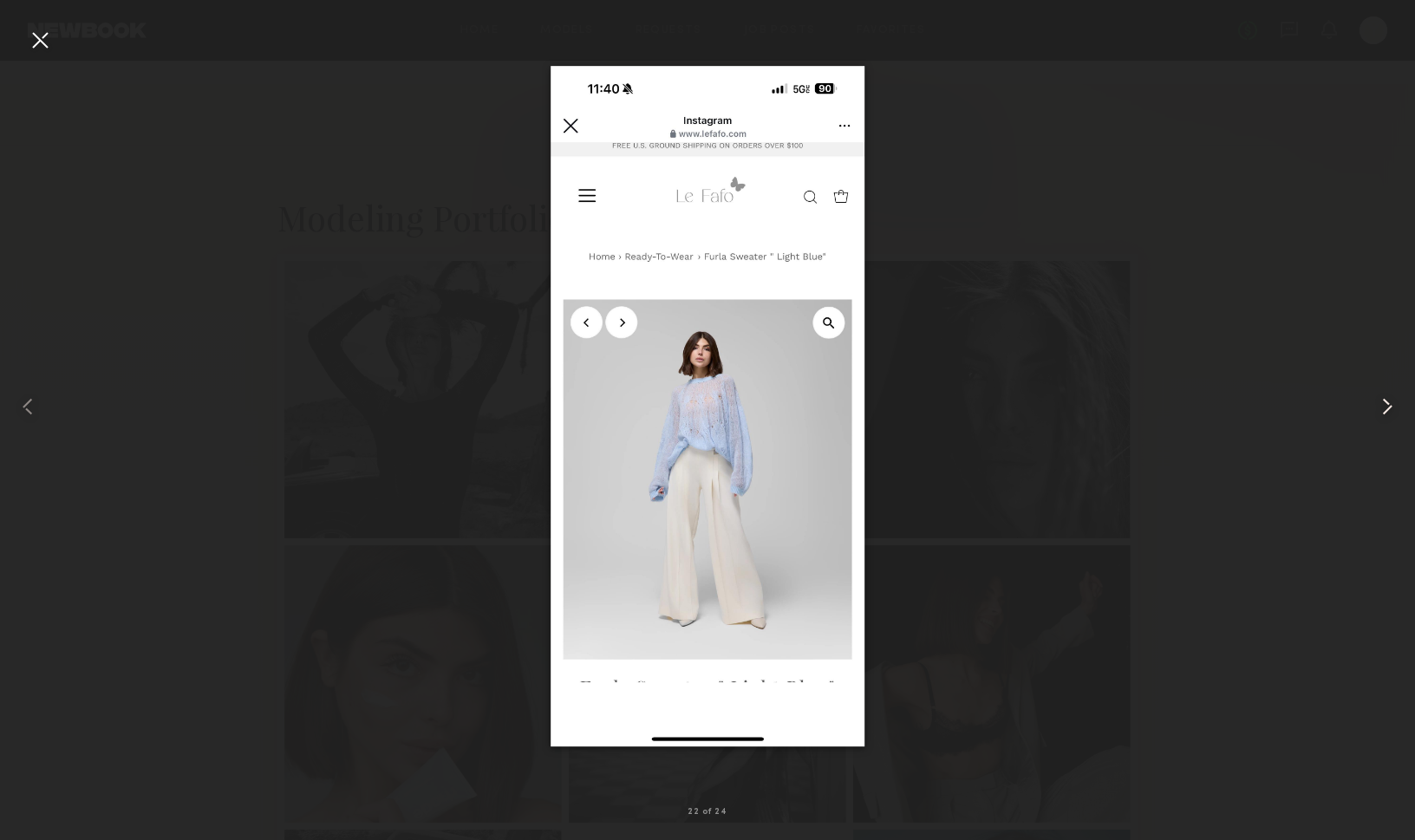
click at [1376, 401] on common-icon at bounding box center [1387, 407] width 28 height 28
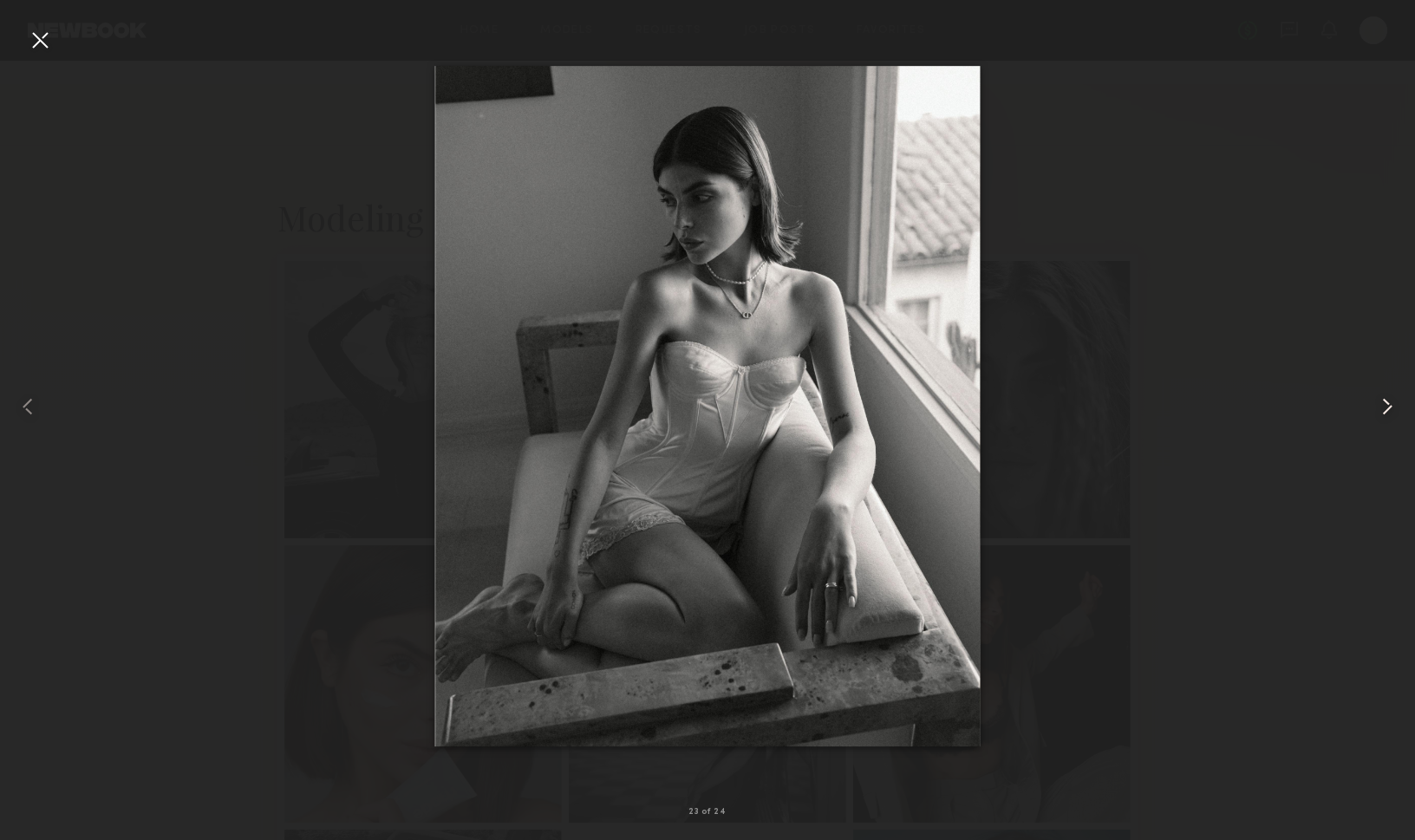
click at [1376, 401] on common-icon at bounding box center [1387, 407] width 28 height 28
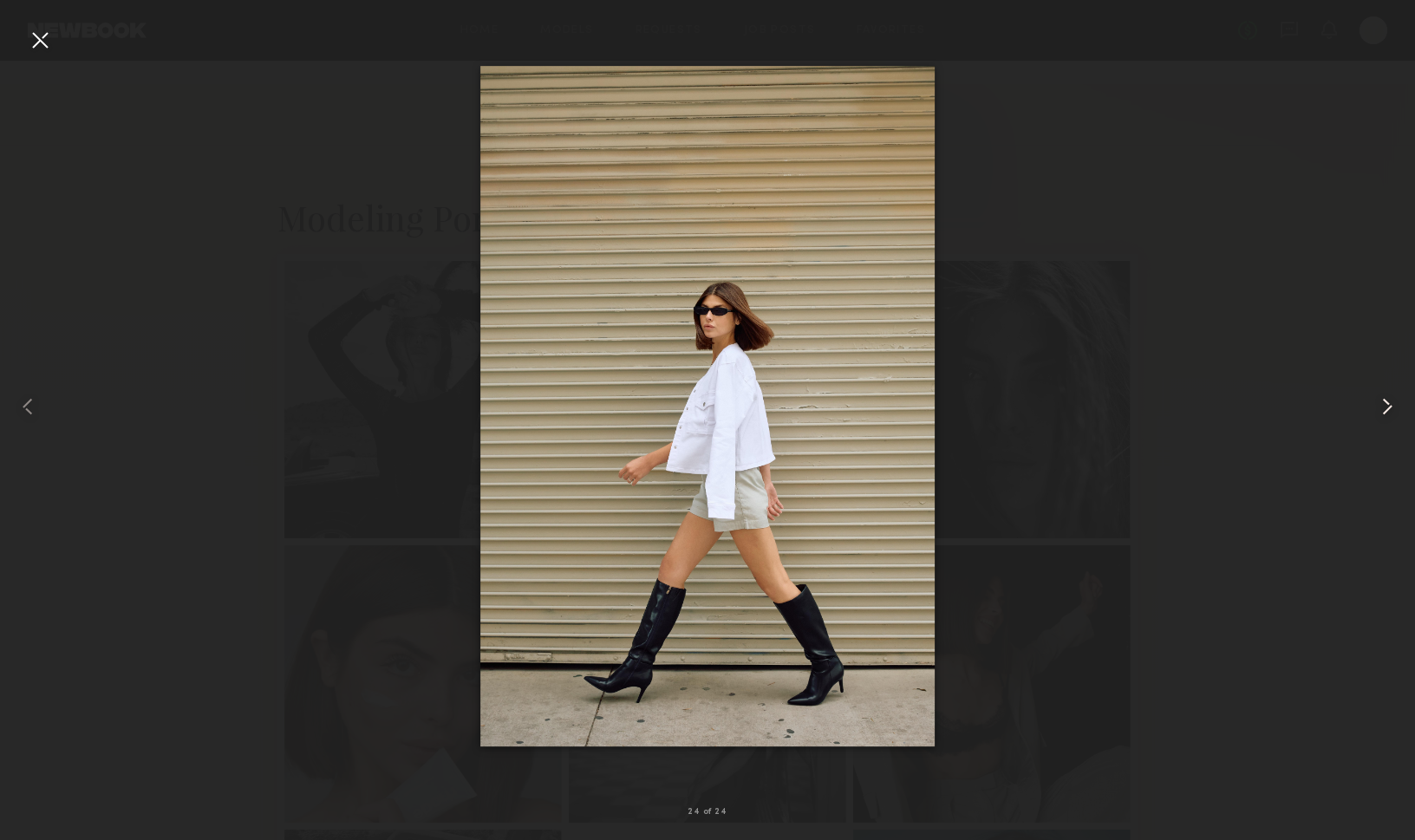
click at [1376, 401] on common-icon at bounding box center [1387, 407] width 28 height 28
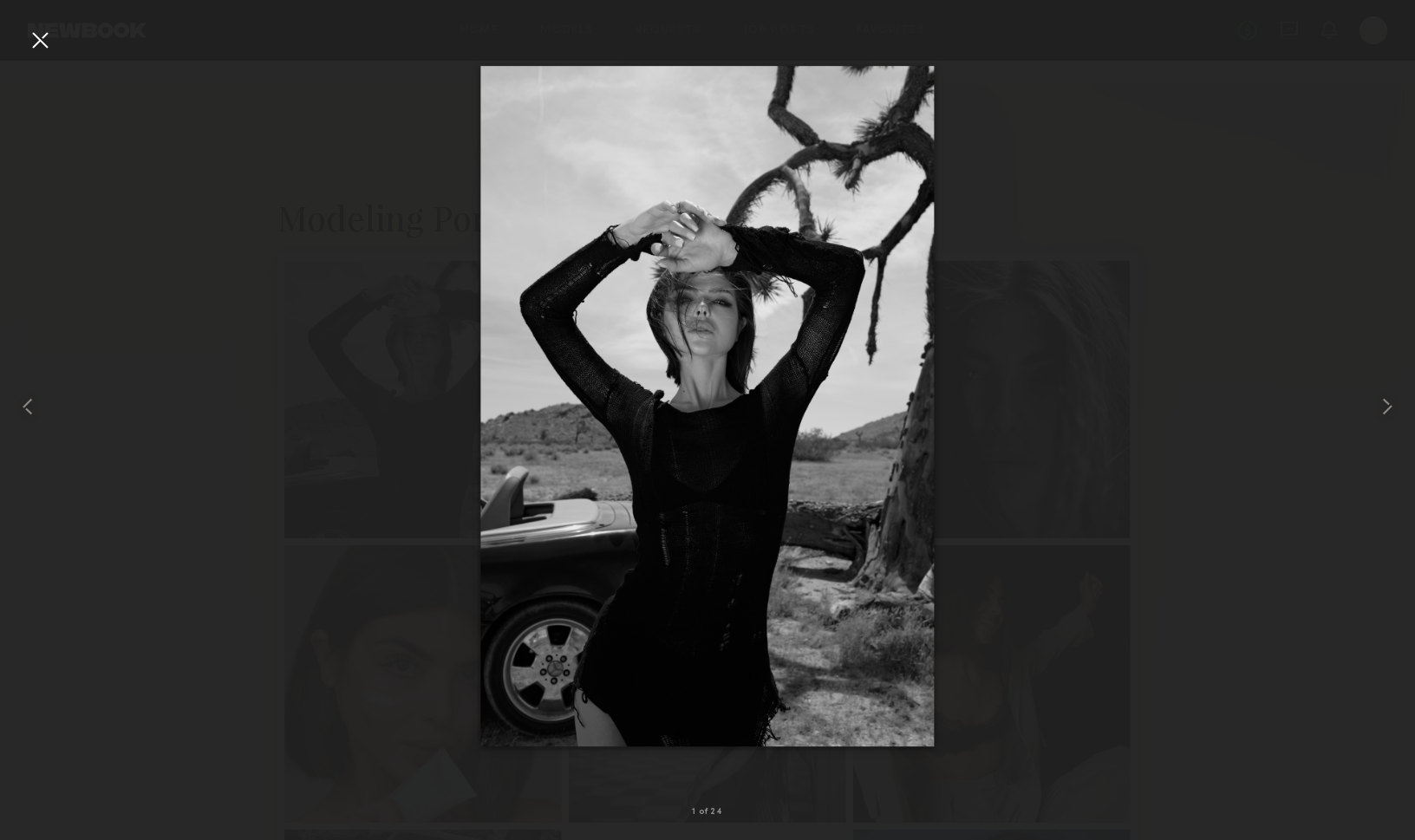
click at [43, 37] on div at bounding box center [39, 39] width 28 height 28
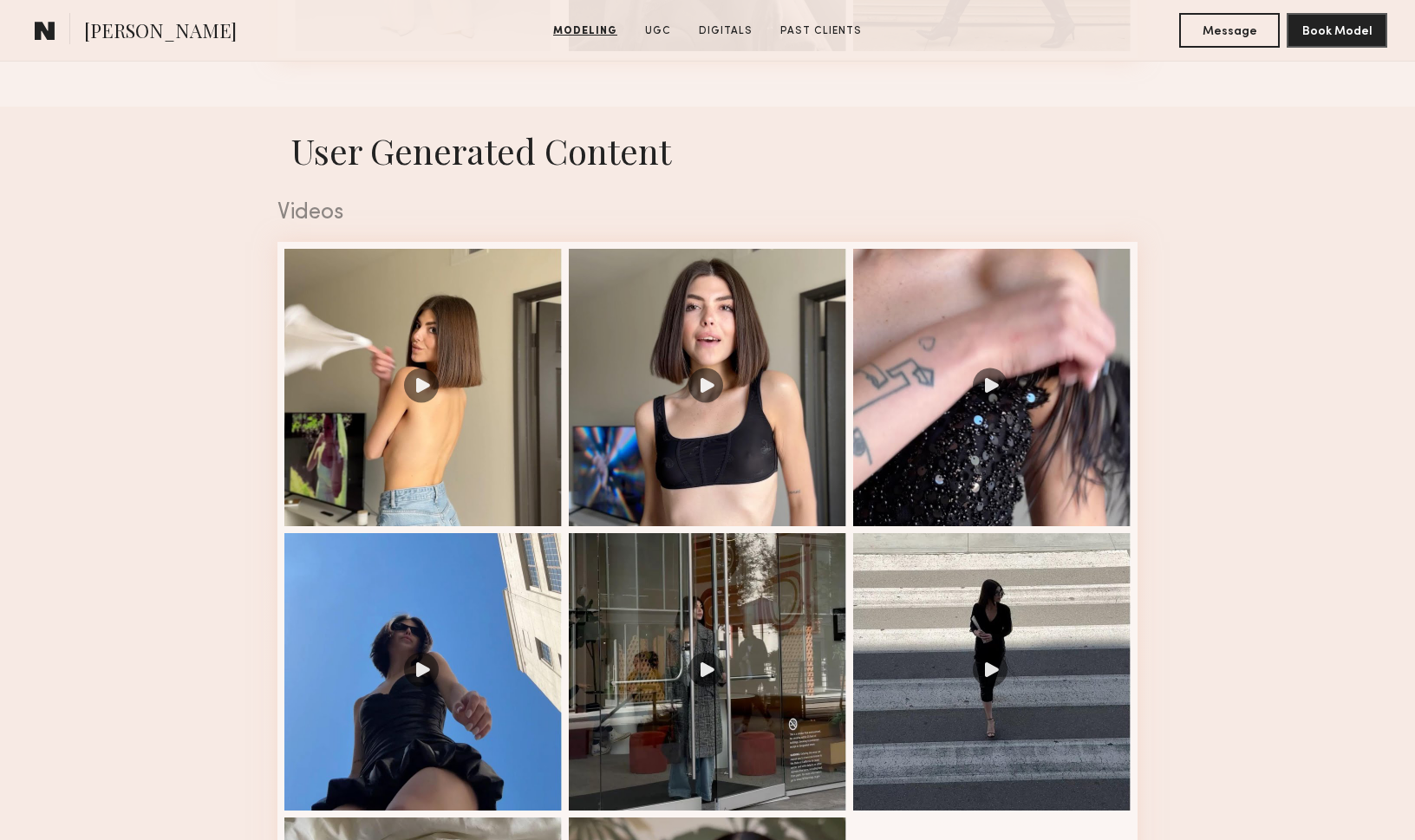
scroll to position [2731, 0]
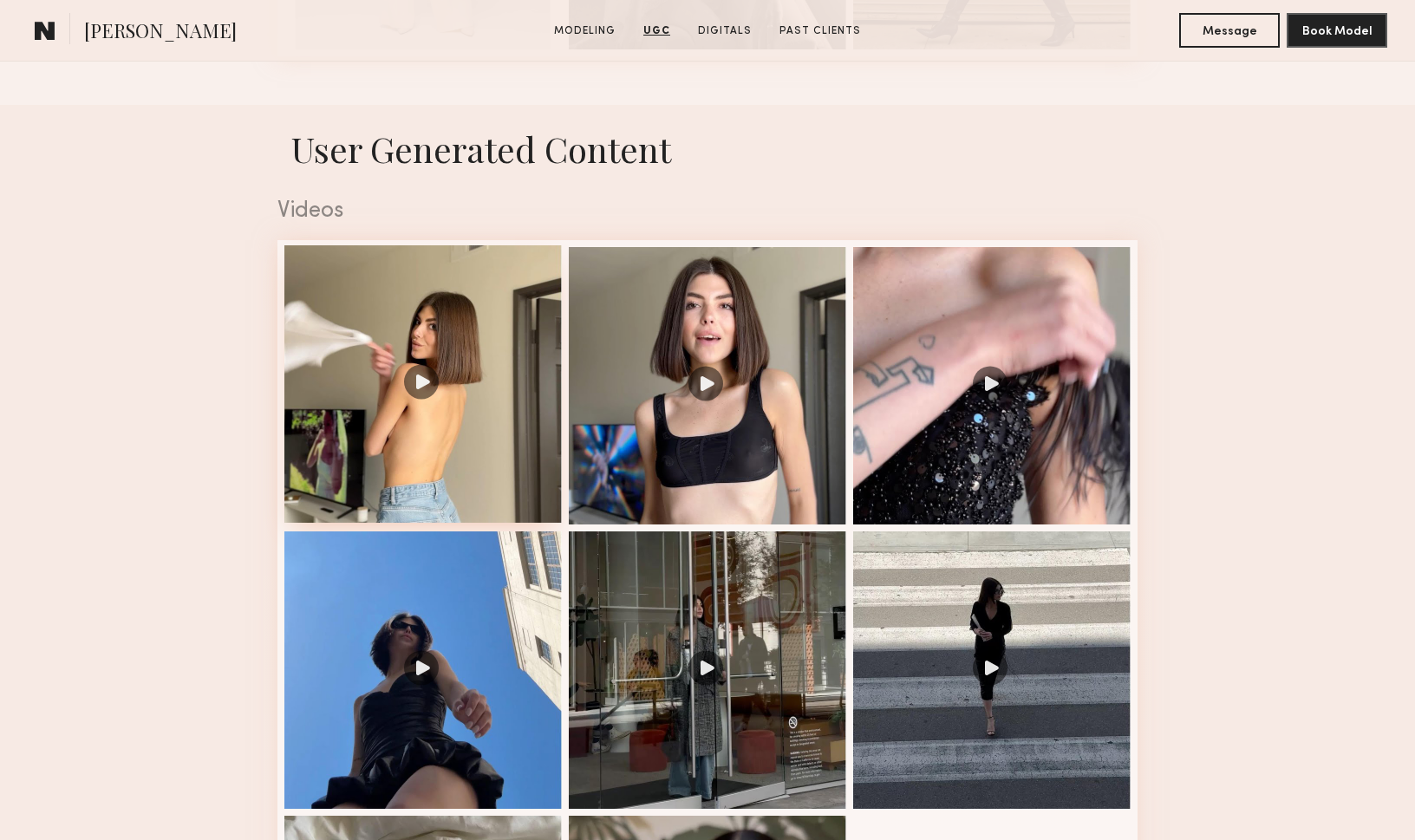
click at [445, 449] on div at bounding box center [423, 384] width 277 height 277
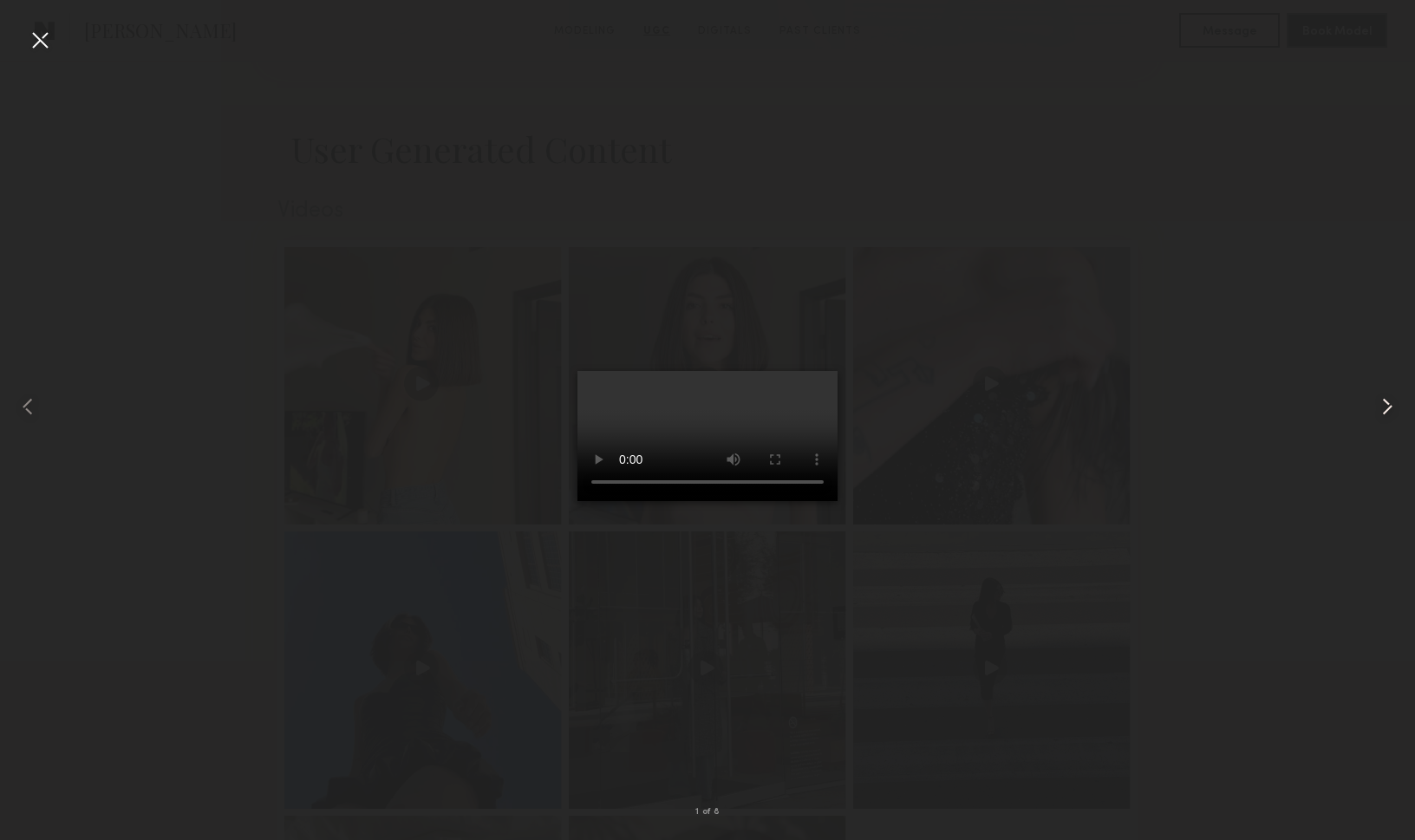
click at [1391, 409] on common-icon at bounding box center [1387, 407] width 28 height 28
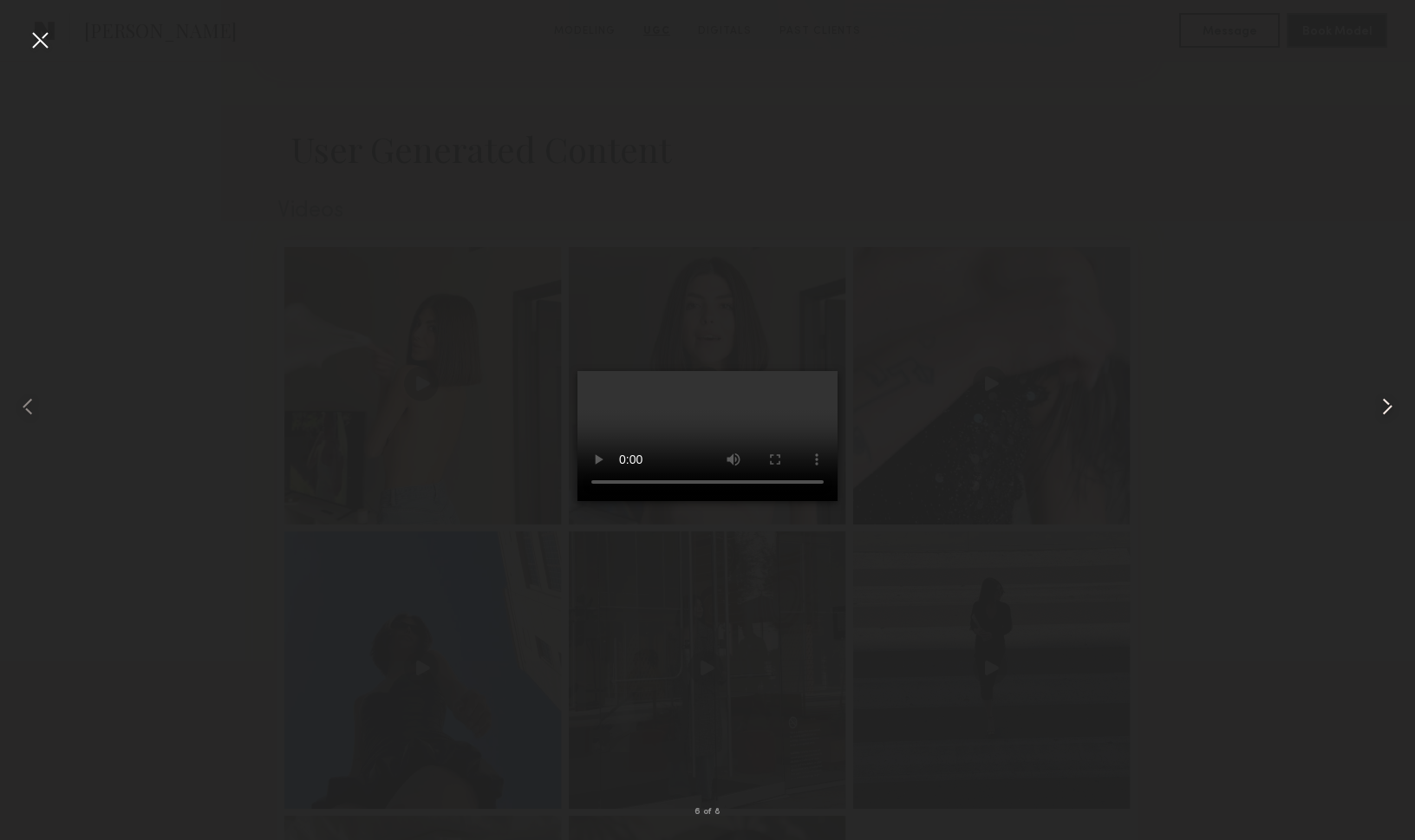
click at [1391, 409] on common-icon at bounding box center [1387, 407] width 28 height 28
click at [1391, 408] on common-icon at bounding box center [1387, 407] width 28 height 28
click at [1390, 408] on common-icon at bounding box center [1387, 407] width 28 height 28
click at [1105, 411] on div at bounding box center [707, 406] width 1415 height 757
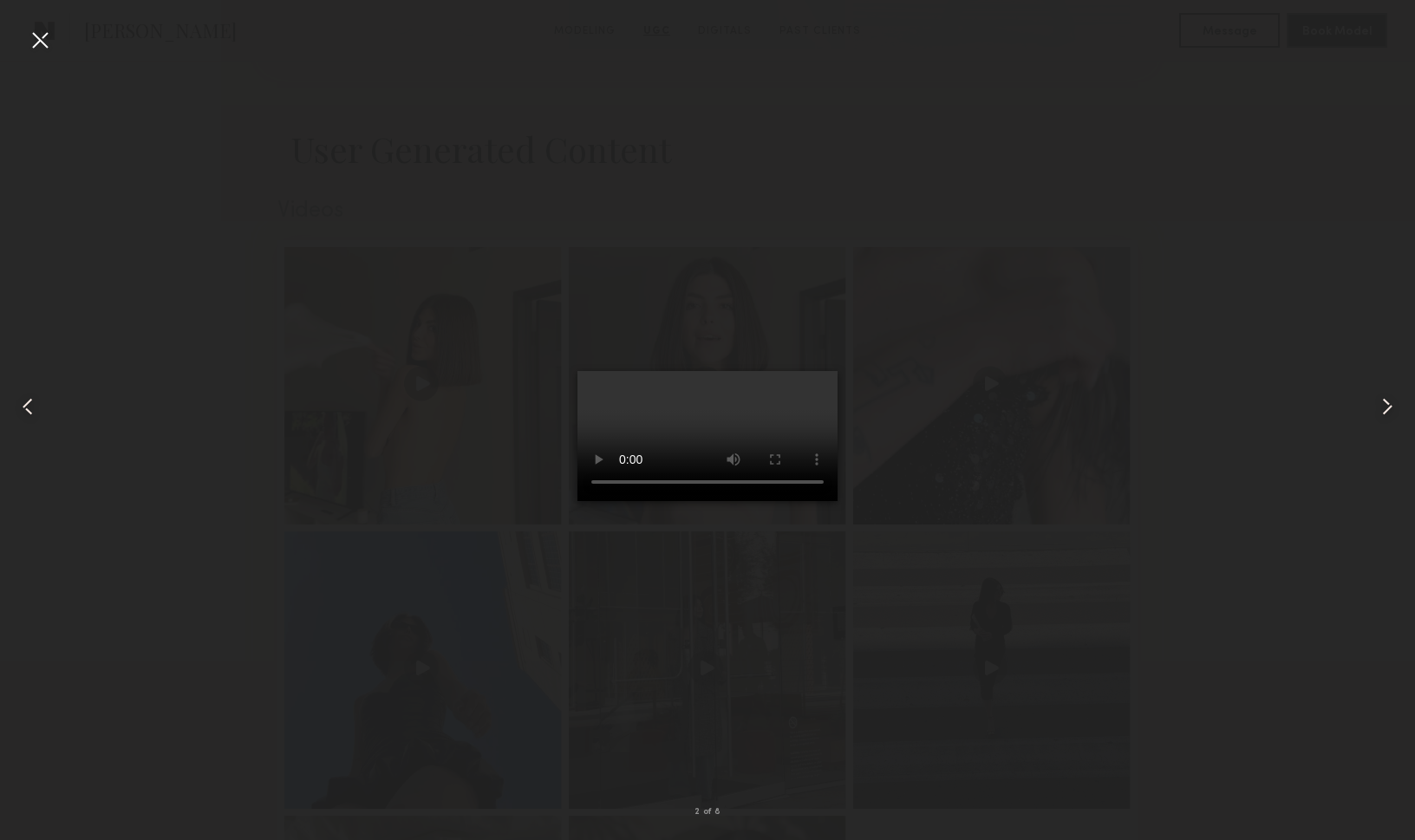
click at [41, 41] on div at bounding box center [39, 39] width 28 height 28
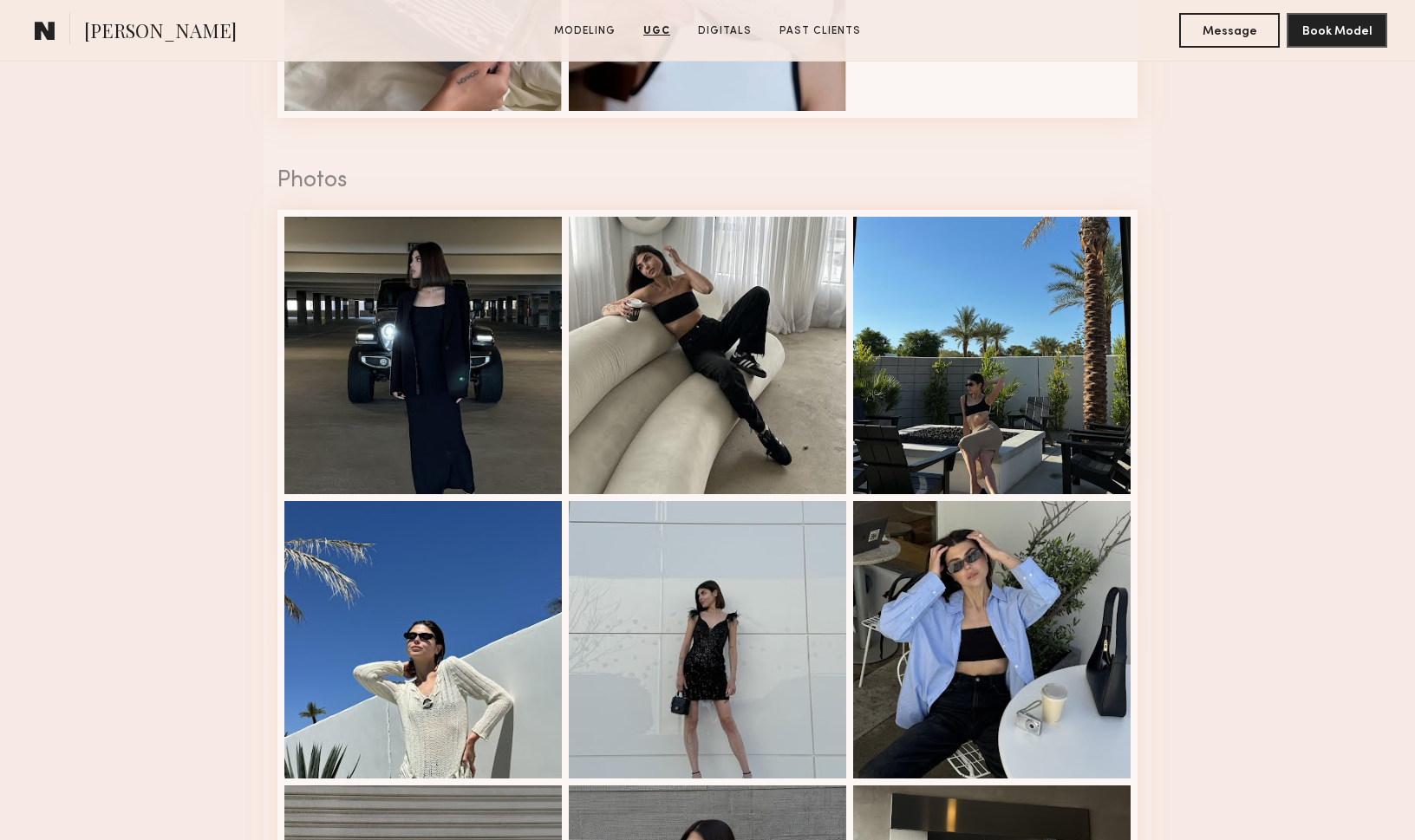
scroll to position [3782, 0]
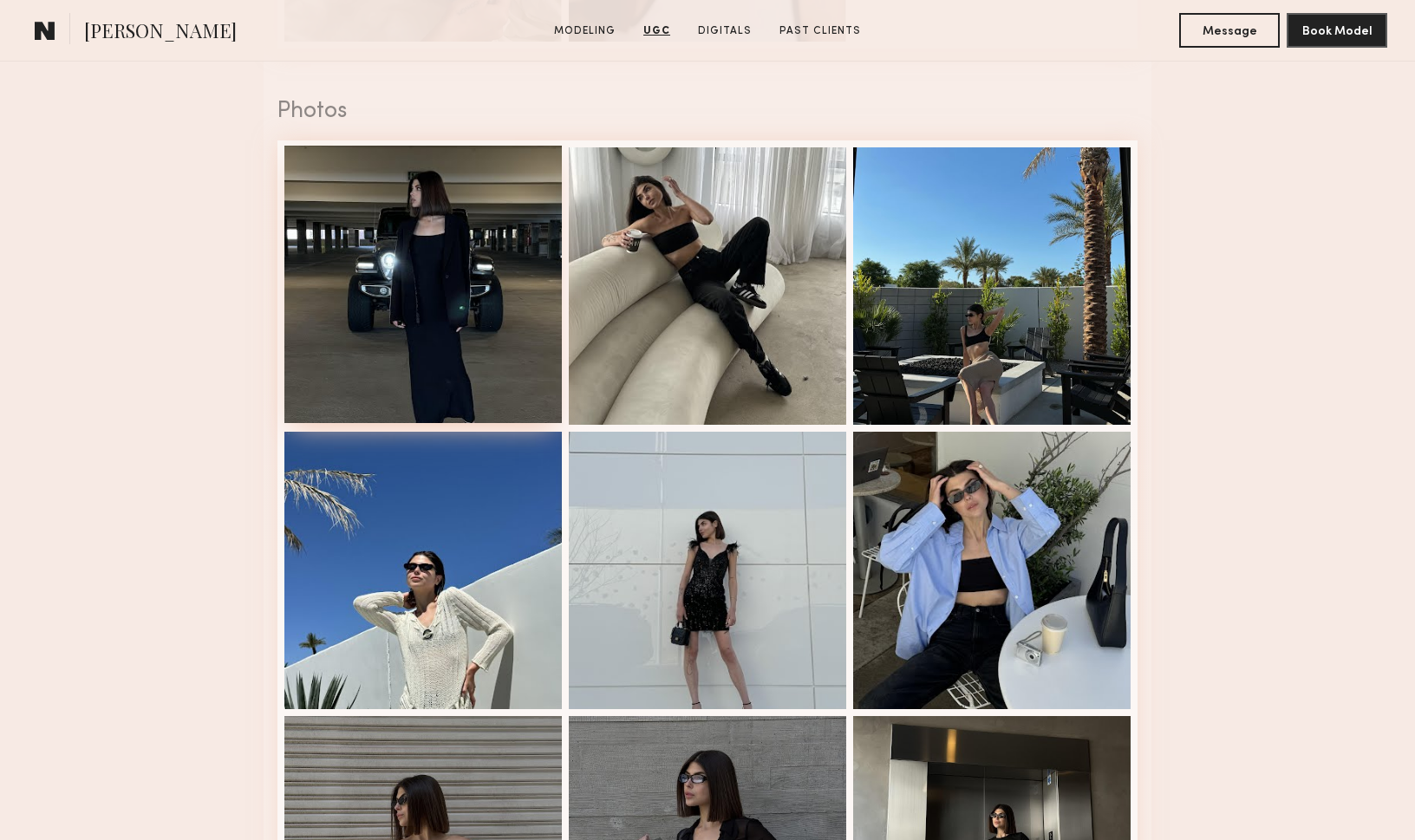
click at [496, 332] on div at bounding box center [423, 284] width 277 height 277
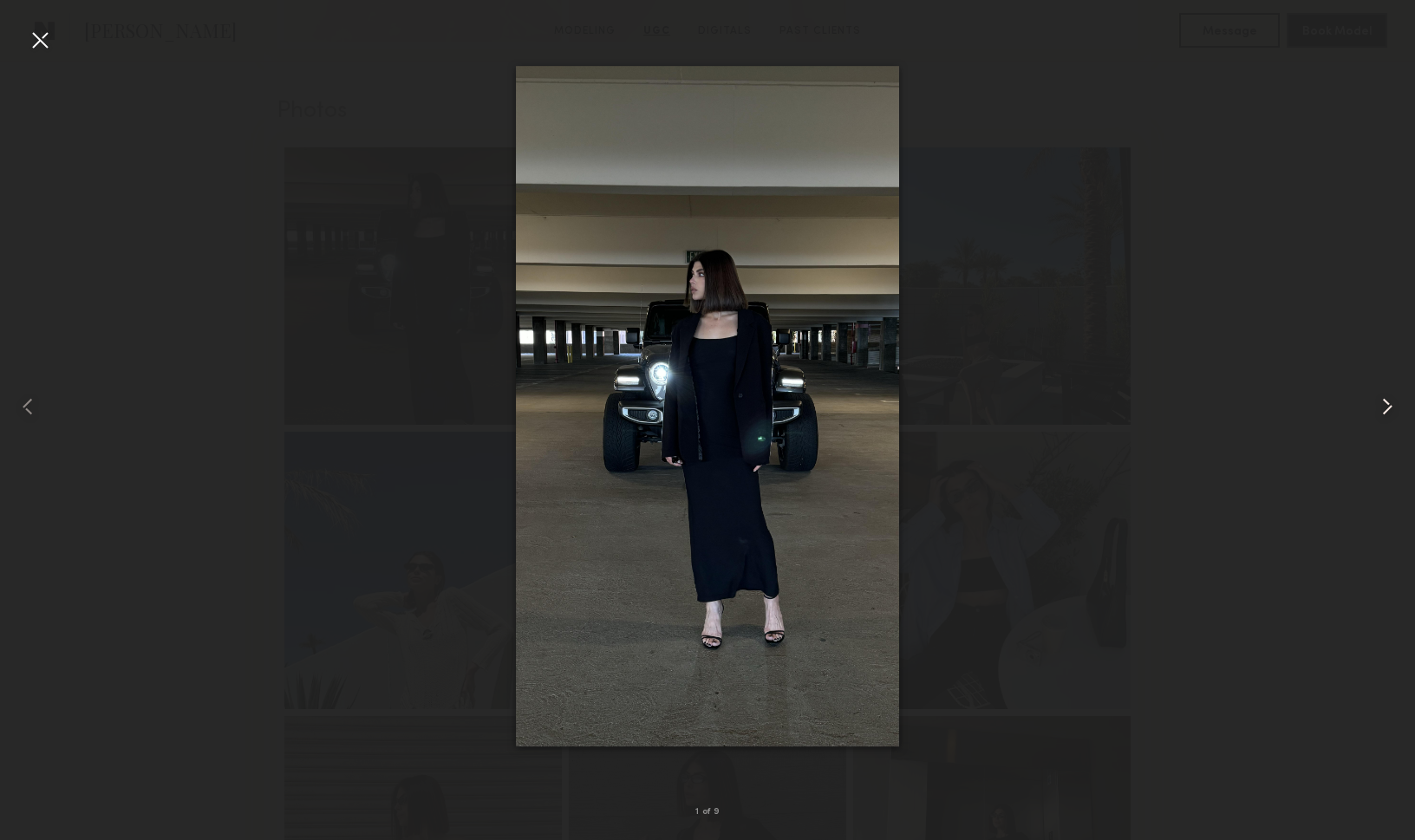
click at [1385, 407] on common-icon at bounding box center [1387, 407] width 28 height 28
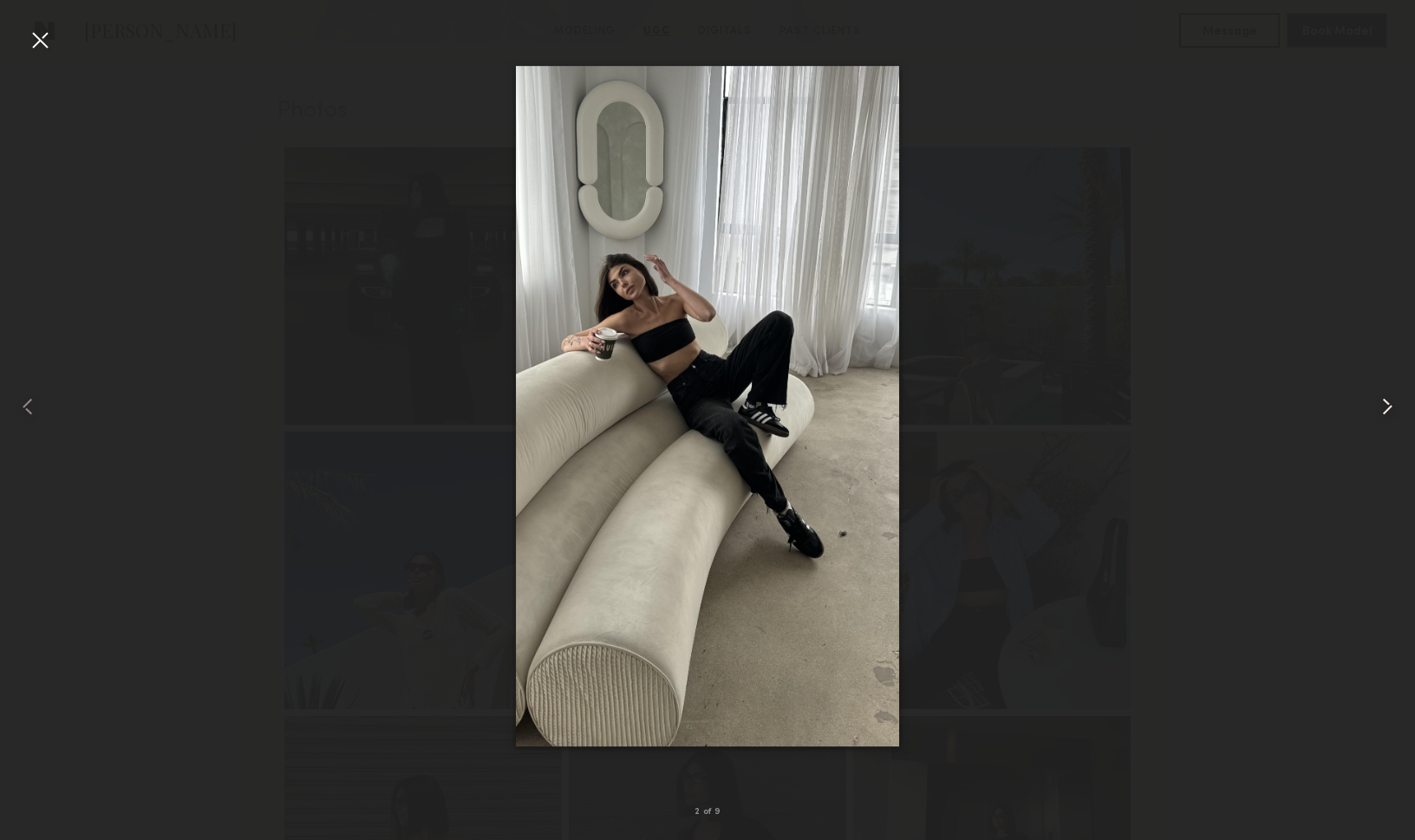
click at [1385, 407] on common-icon at bounding box center [1387, 407] width 28 height 28
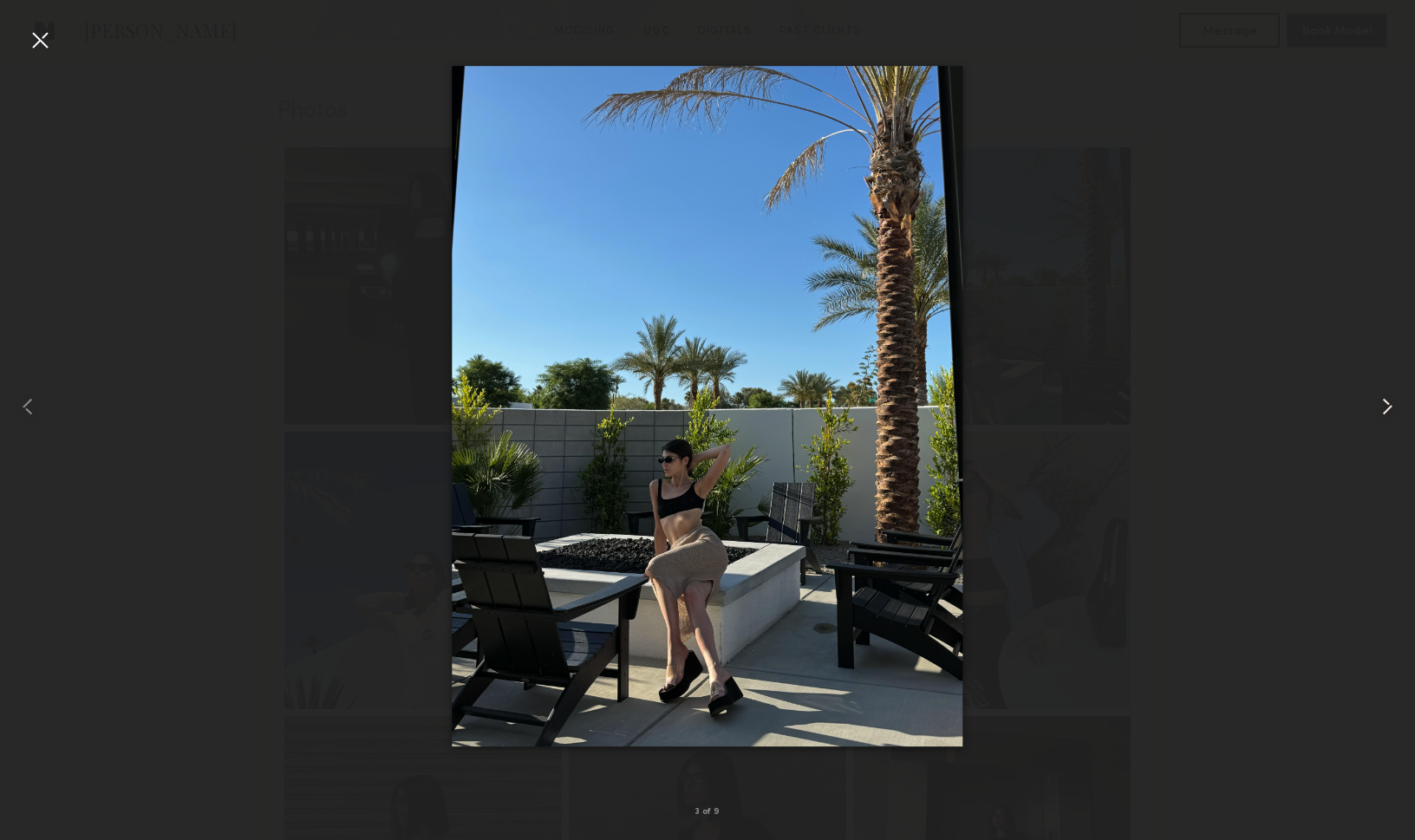
click at [1385, 407] on common-icon at bounding box center [1387, 407] width 28 height 28
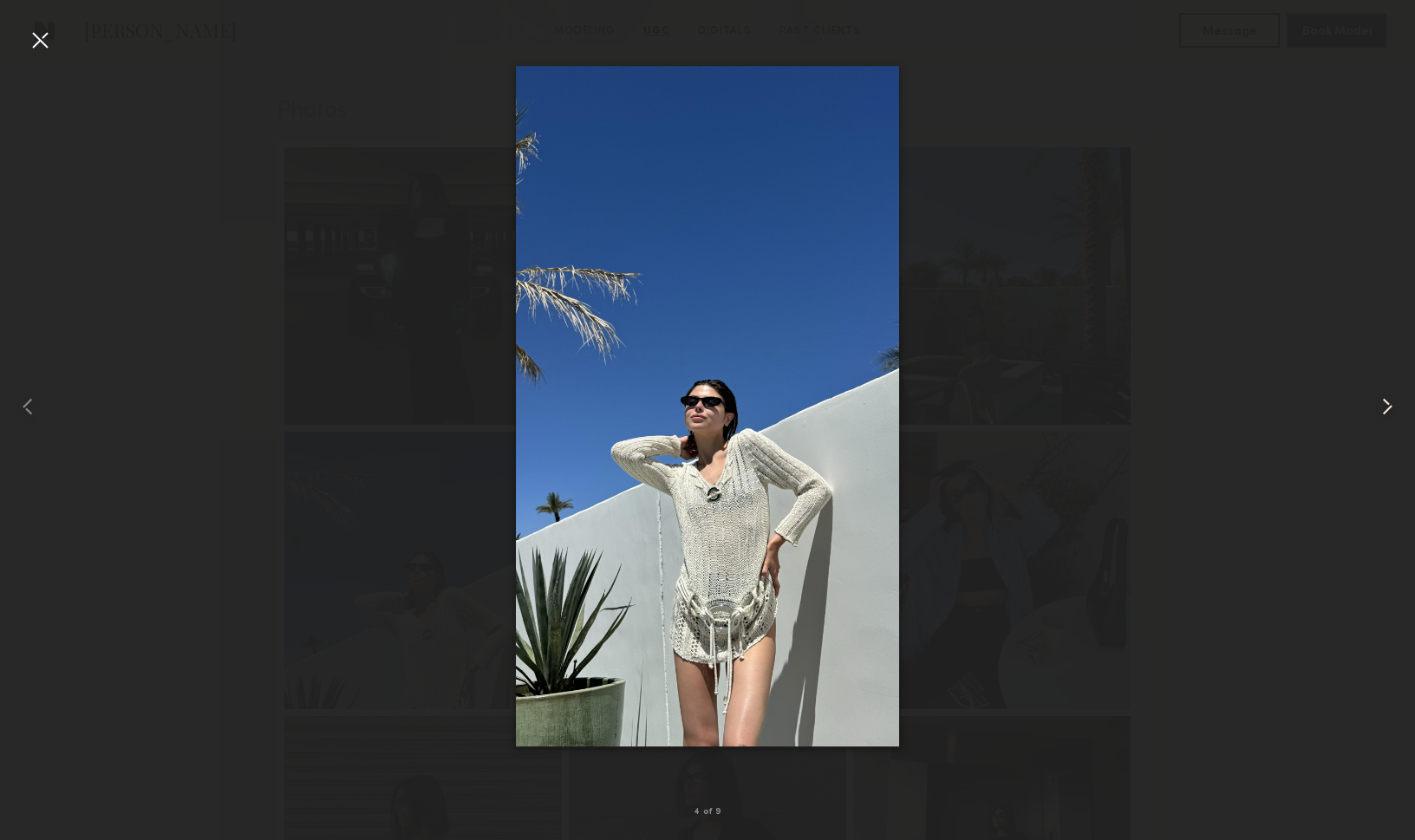
click at [1385, 407] on common-icon at bounding box center [1387, 407] width 28 height 28
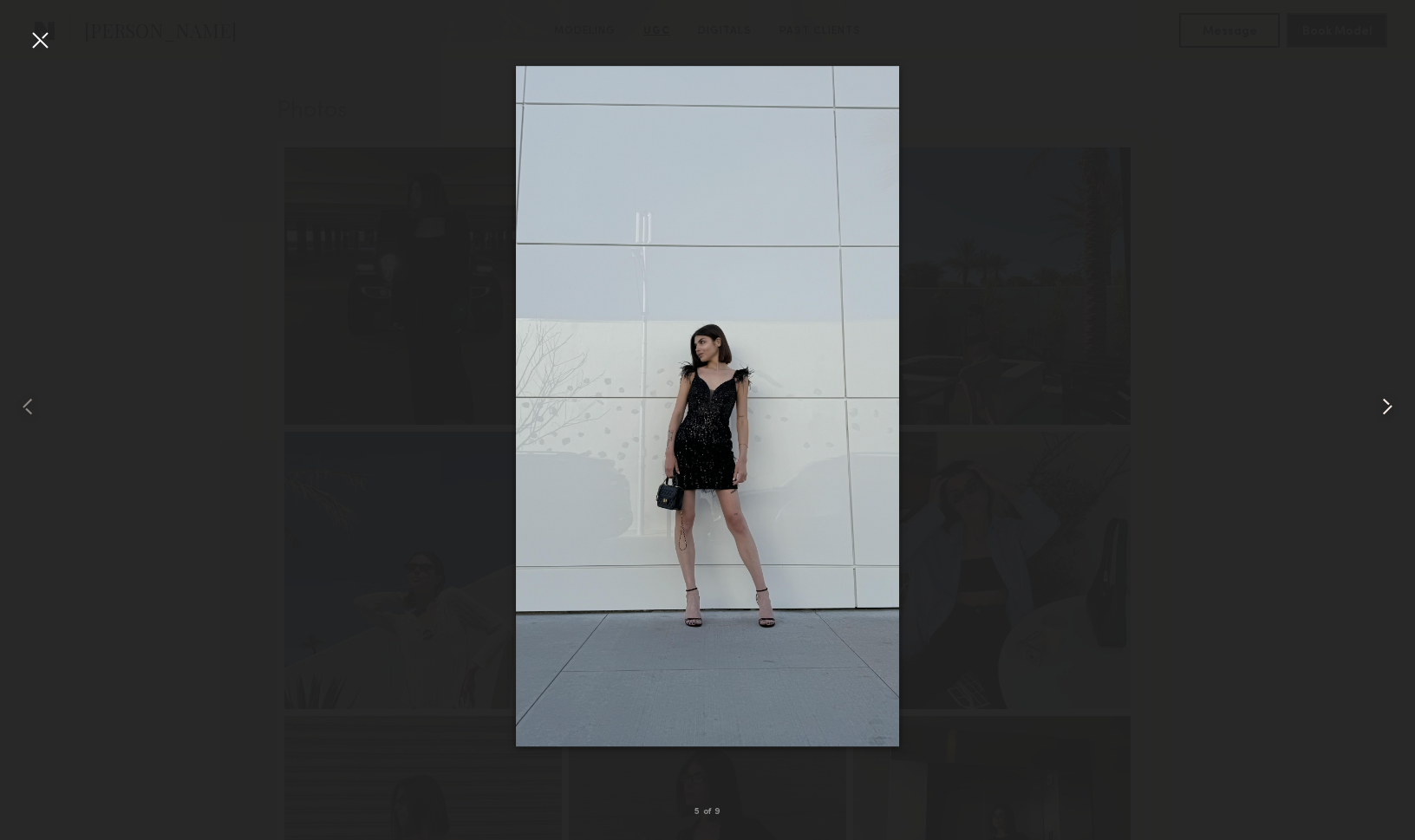
click at [1385, 407] on common-icon at bounding box center [1387, 407] width 28 height 28
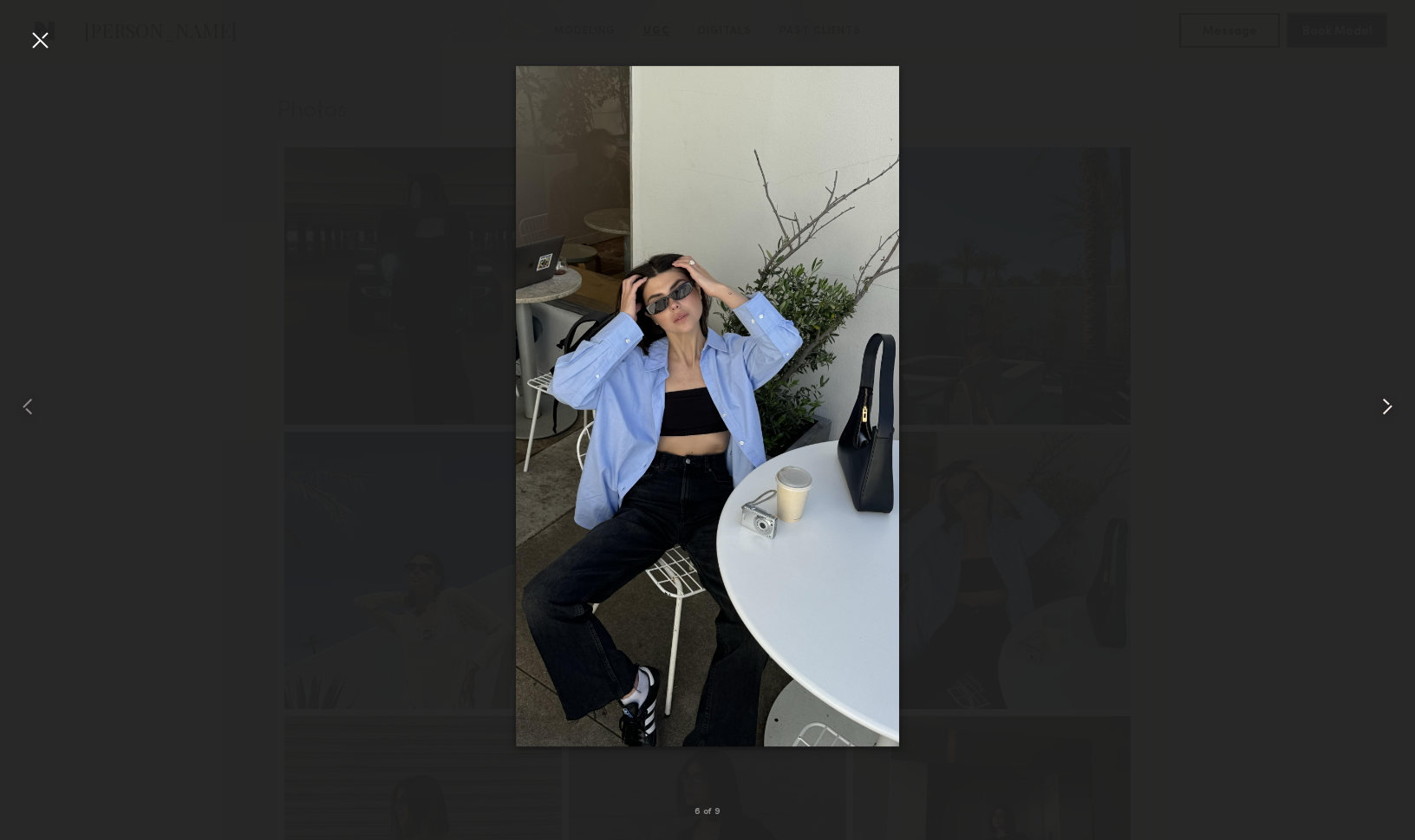
click at [1385, 407] on common-icon at bounding box center [1387, 407] width 28 height 28
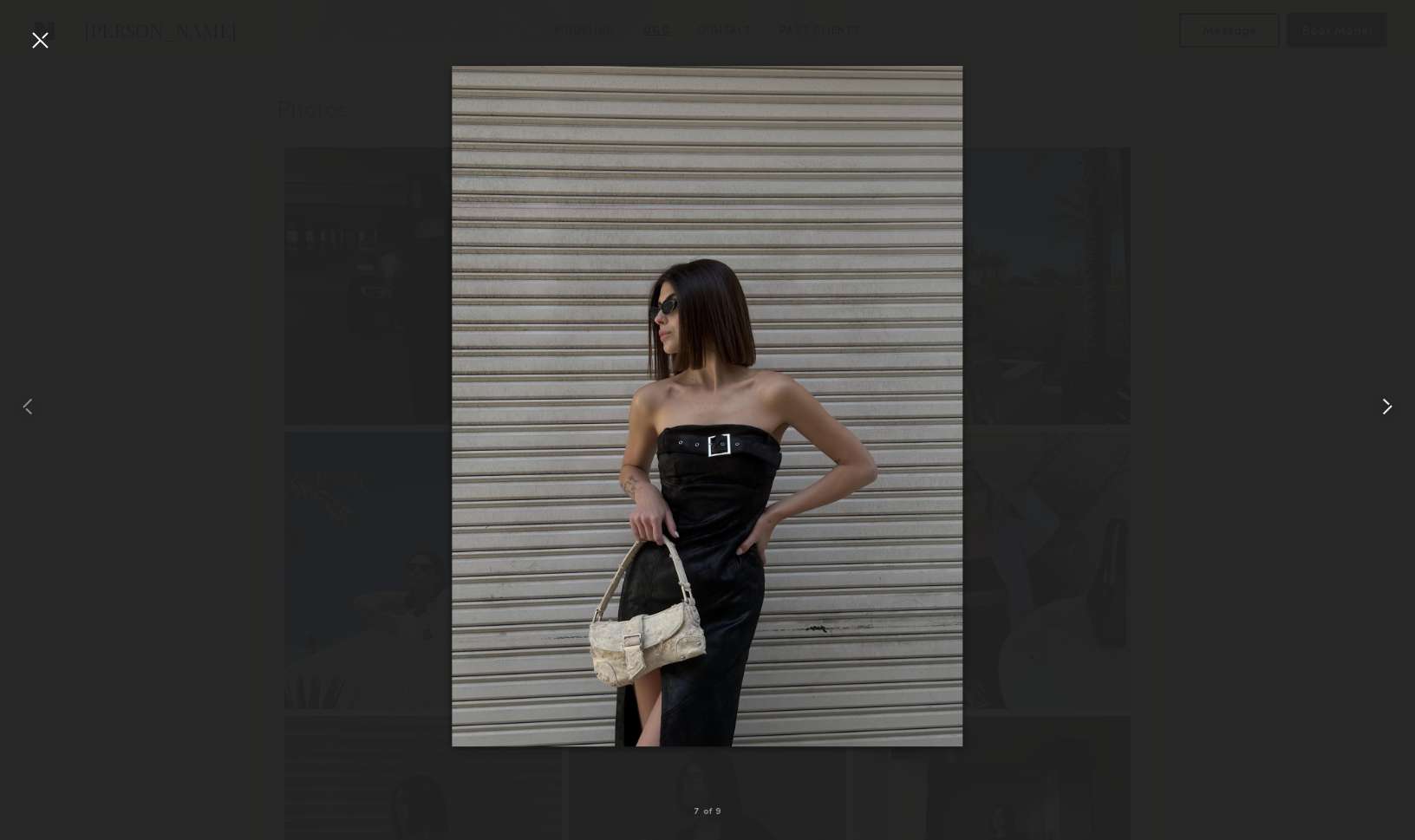
click at [1385, 407] on common-icon at bounding box center [1387, 407] width 28 height 28
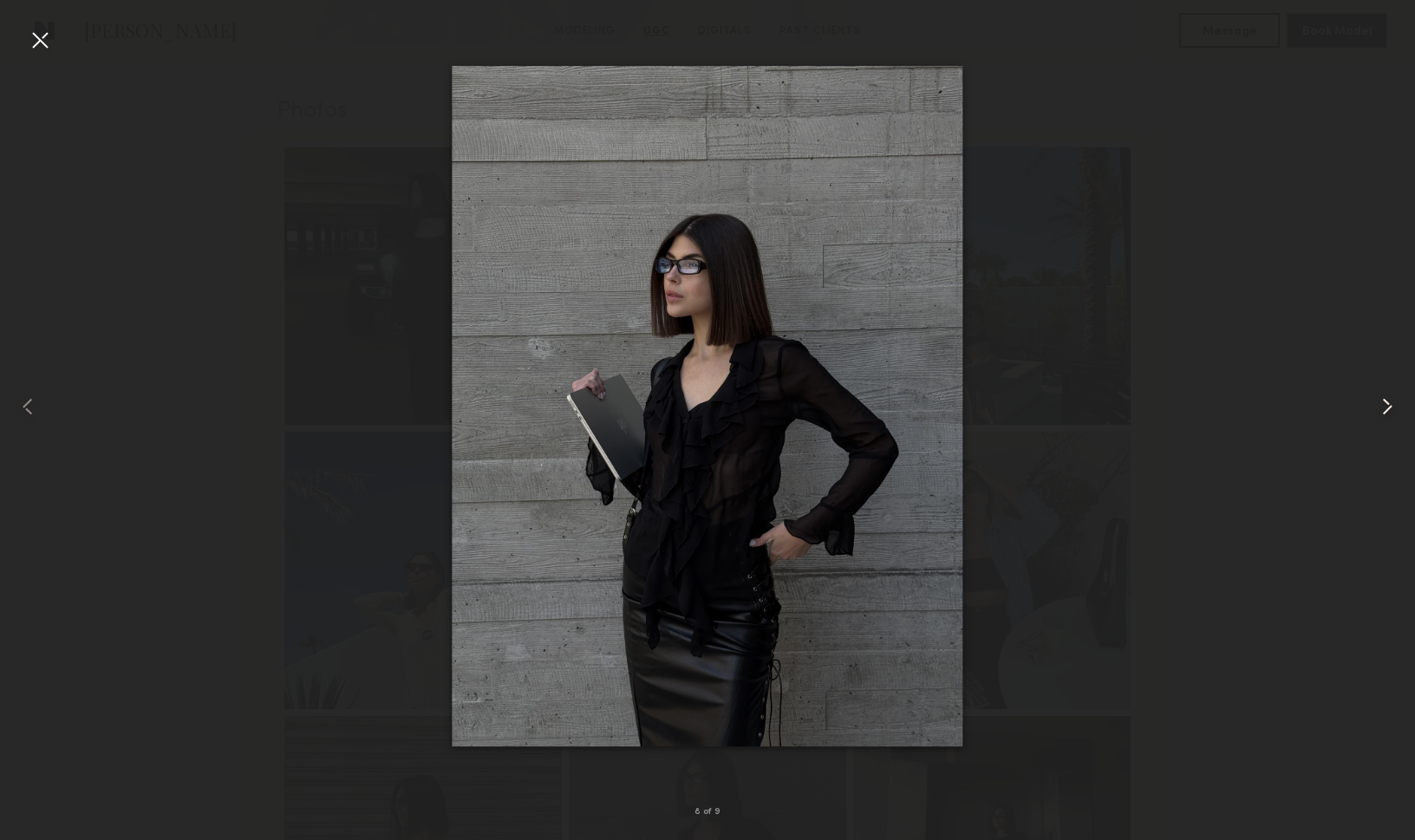
click at [1385, 407] on common-icon at bounding box center [1387, 407] width 28 height 28
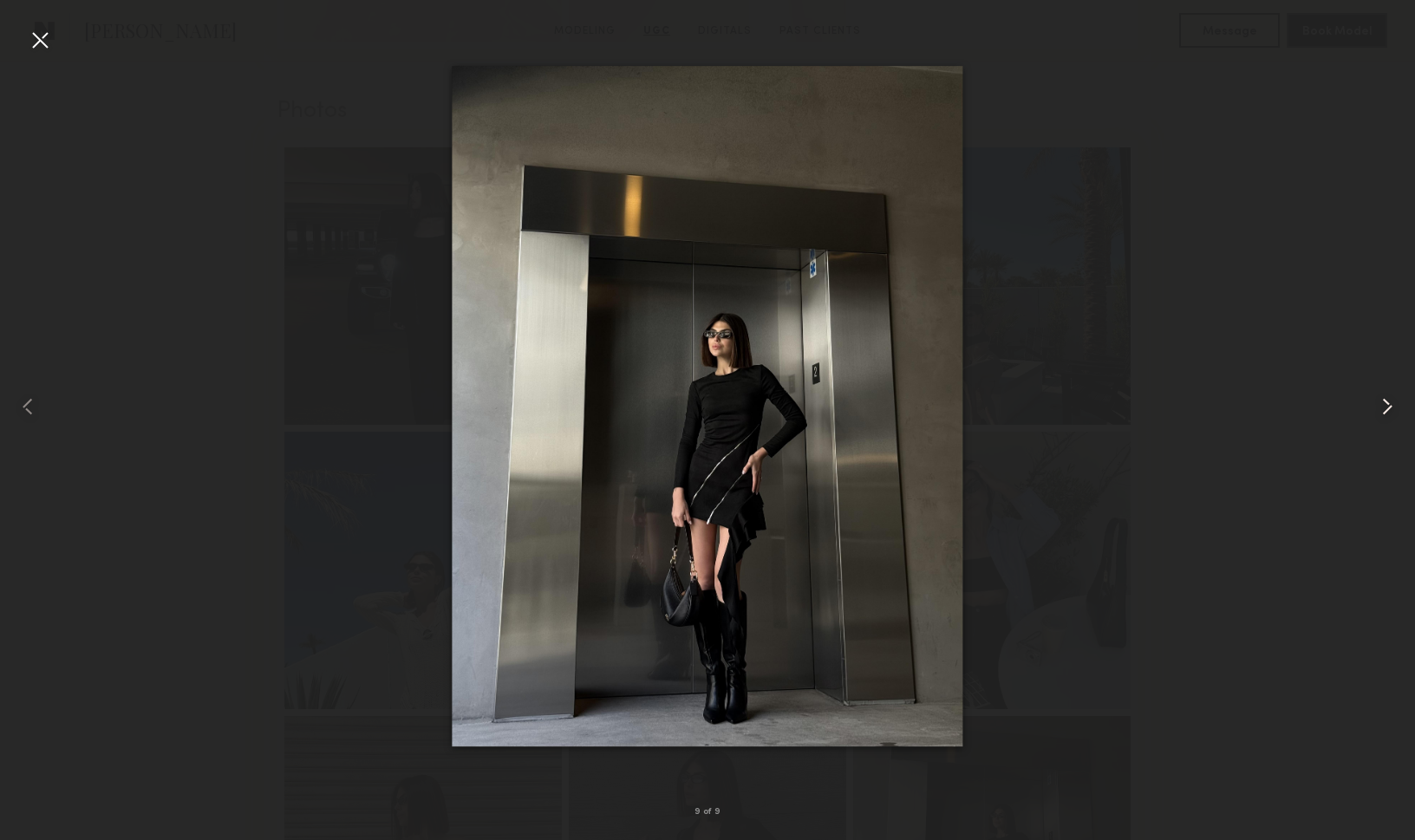
click at [1385, 407] on common-icon at bounding box center [1387, 407] width 28 height 28
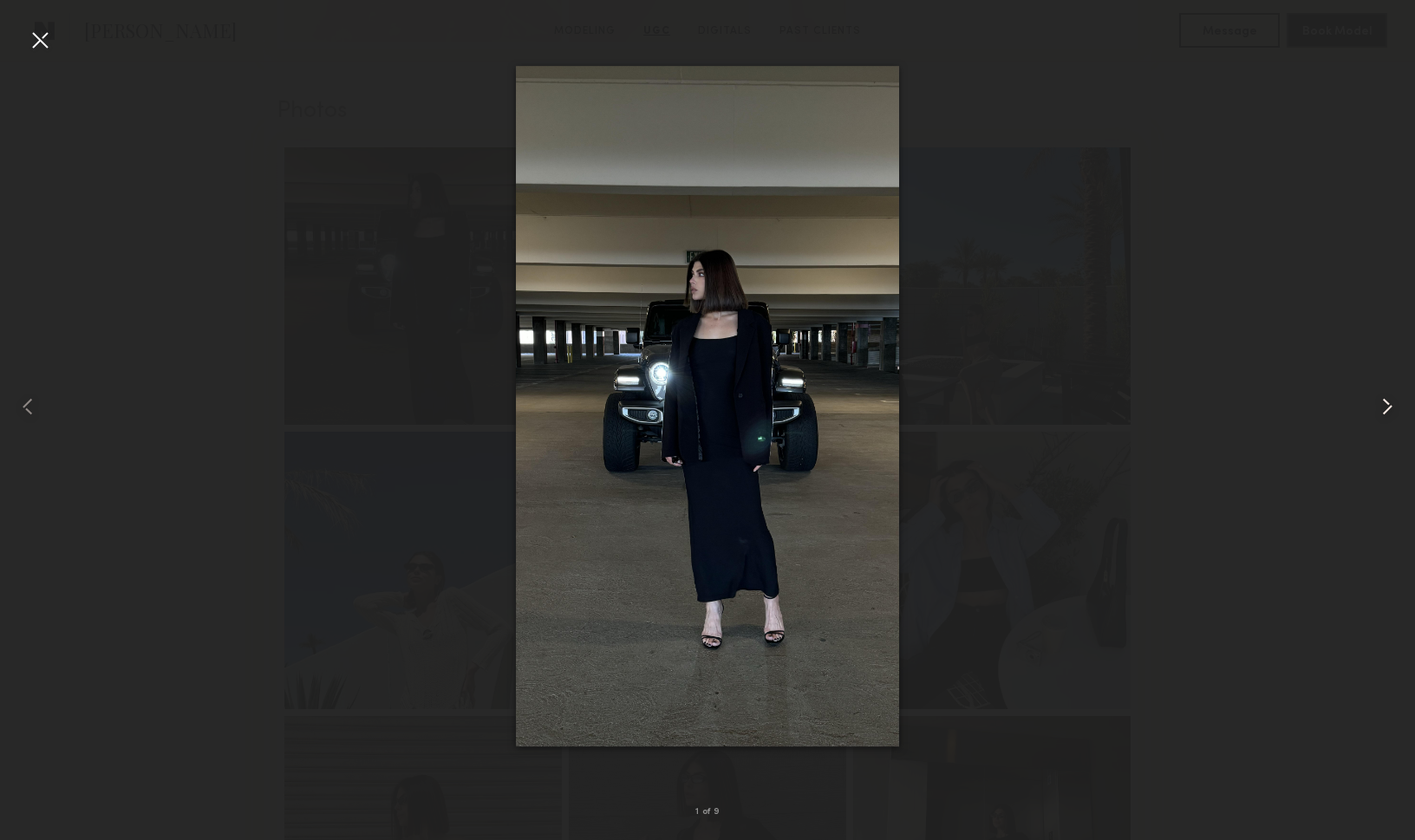
click at [1385, 407] on common-icon at bounding box center [1387, 407] width 28 height 28
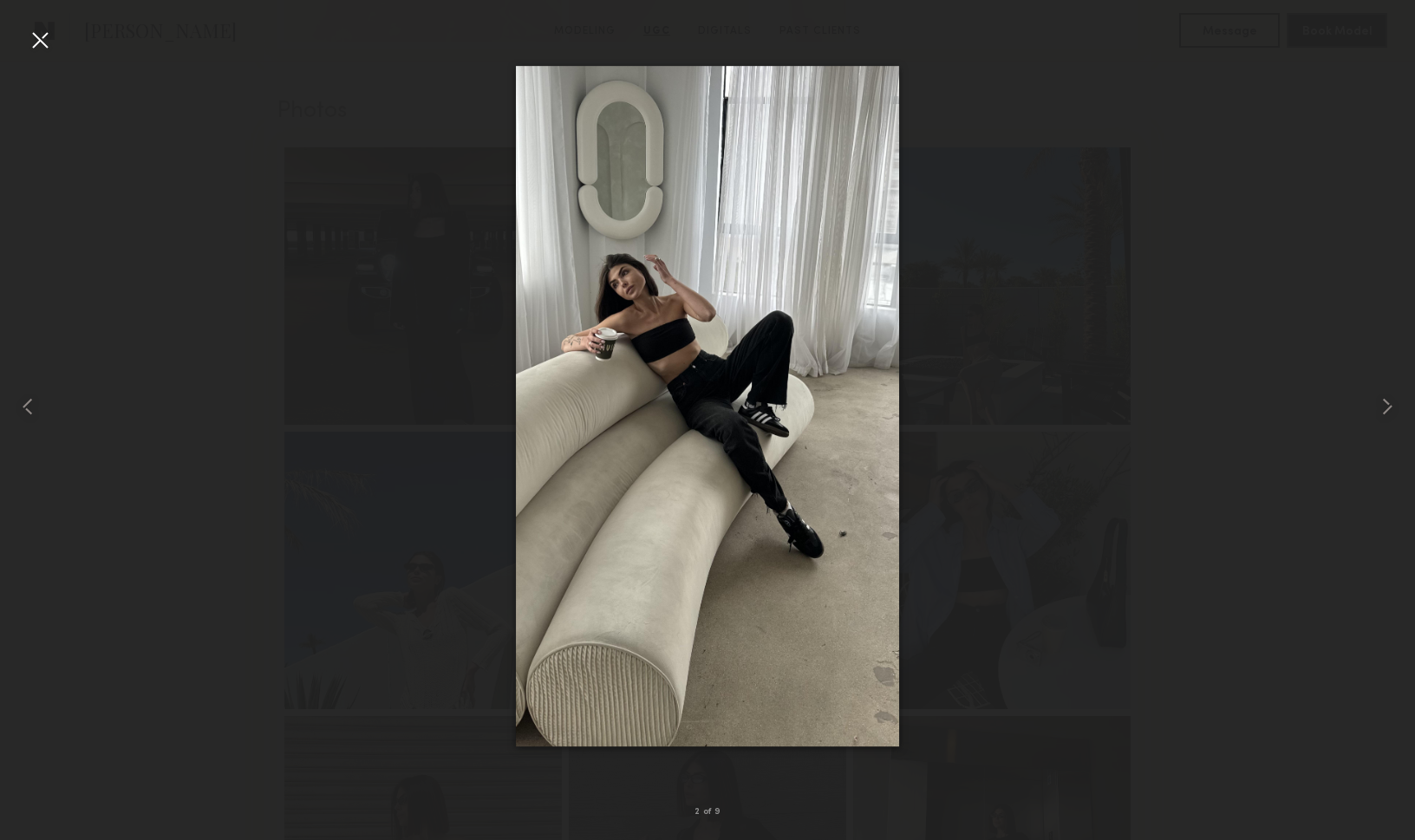
click at [33, 44] on div at bounding box center [39, 39] width 28 height 28
